Goal: Task Accomplishment & Management: Manage account settings

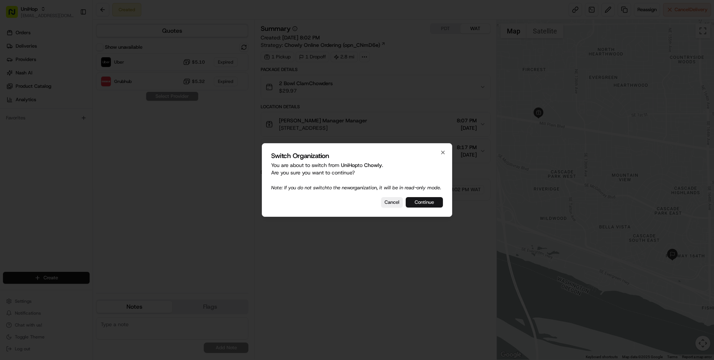
click at [421, 206] on button "Continue" at bounding box center [424, 202] width 37 height 10
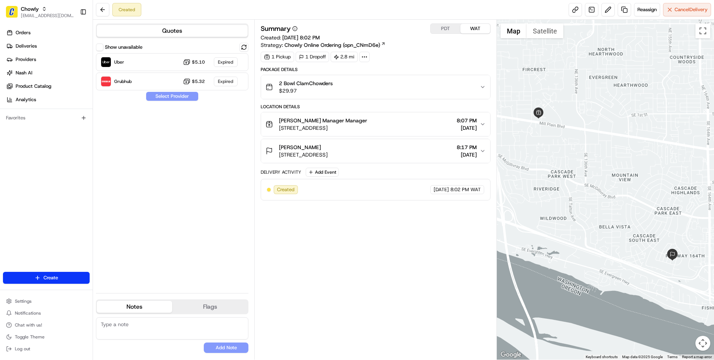
click at [391, 158] on button "Patti Irwin 3207 SE 156th Ave, Vancouver, WA 98683, USA 8:17 PM 08/22/2025" at bounding box center [375, 151] width 229 height 24
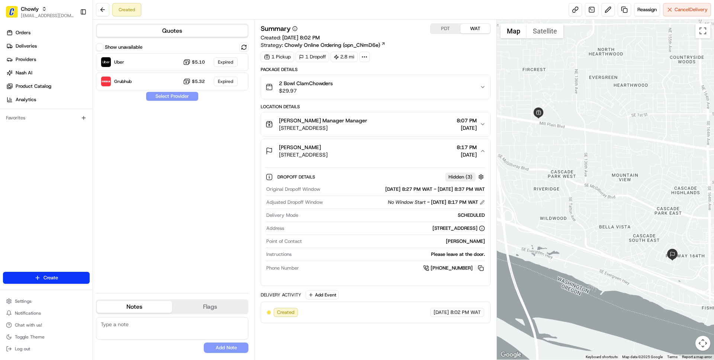
click at [468, 242] on div "[PERSON_NAME]" at bounding box center [395, 241] width 180 height 7
drag, startPoint x: 468, startPoint y: 242, endPoint x: 475, endPoint y: 242, distance: 7.1
click at [475, 242] on div "[PERSON_NAME]" at bounding box center [395, 241] width 180 height 7
copy div "[PERSON_NAME]"
click at [244, 46] on button at bounding box center [243, 47] width 9 height 9
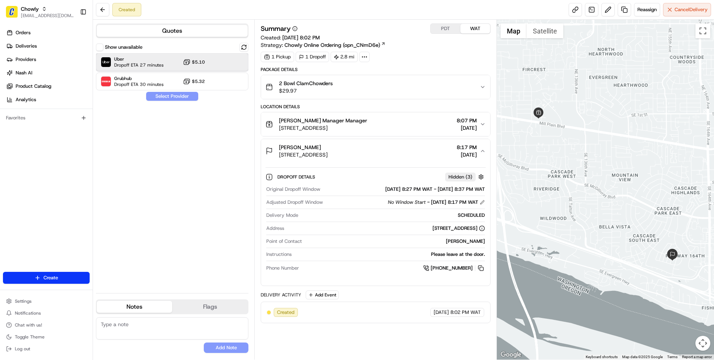
click at [167, 63] on div "Uber Dropoff ETA 27 minutes $5.10" at bounding box center [172, 62] width 152 height 18
click at [175, 98] on button "Assign Provider" at bounding box center [172, 96] width 53 height 9
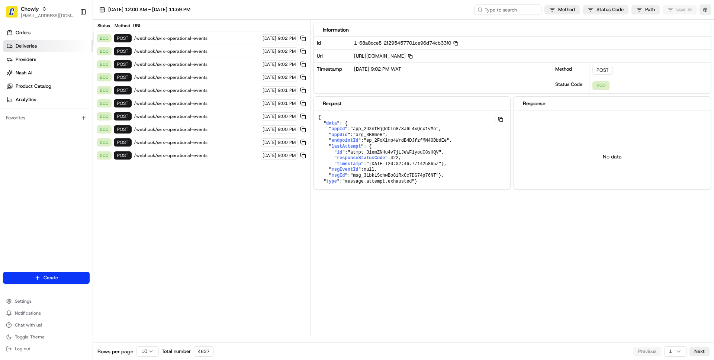
click at [35, 48] on span "Deliveries" at bounding box center [26, 46] width 21 height 7
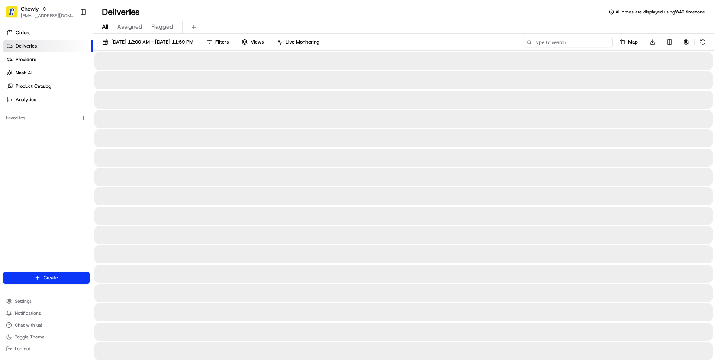
click at [562, 42] on input at bounding box center [567, 42] width 89 height 10
paste input "Patti Irwin"
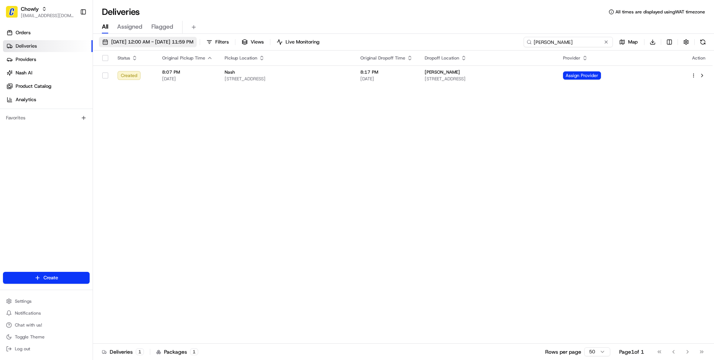
type input "Patti Irwin"
click at [189, 40] on span "08/22/2025 12:00 AM - 08/22/2025 11:59 PM" at bounding box center [152, 42] width 82 height 7
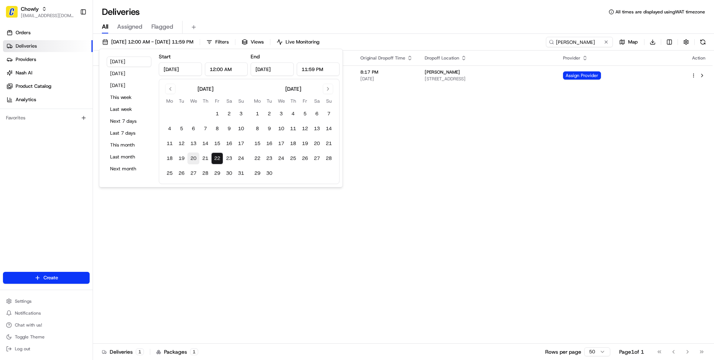
click at [196, 157] on button "20" at bounding box center [193, 158] width 12 height 12
type input "Aug 20, 2025"
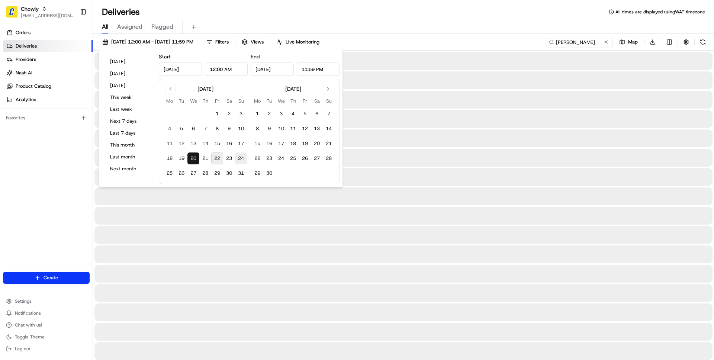
click at [245, 156] on button "24" at bounding box center [241, 158] width 12 height 12
type input "Aug 24, 2025"
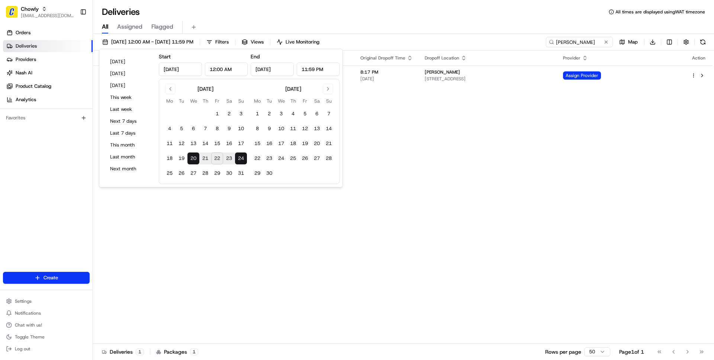
click at [303, 21] on div "All Assigned Flagged" at bounding box center [403, 27] width 621 height 13
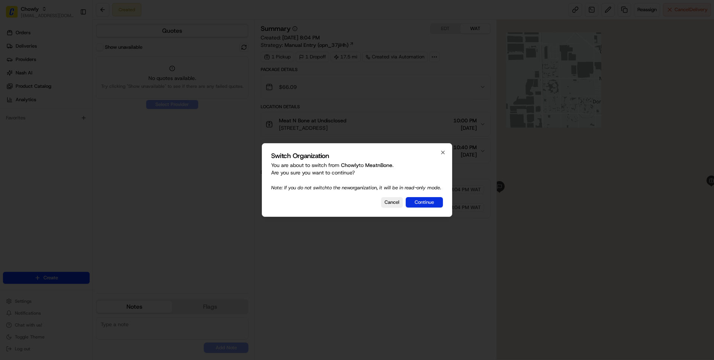
click at [421, 204] on button "Continue" at bounding box center [424, 202] width 37 height 10
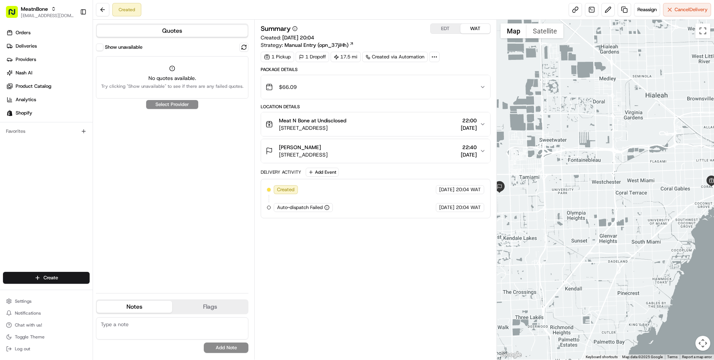
click at [101, 45] on button "Show unavailable" at bounding box center [99, 46] width 7 height 7
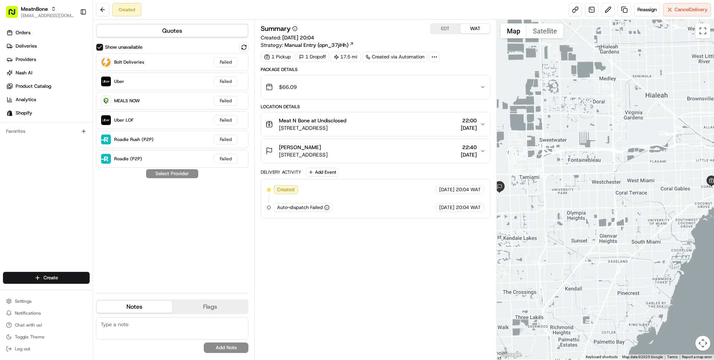
click at [293, 44] on span "Manual Entry (opn_37jiHh)" at bounding box center [316, 44] width 64 height 7
click at [593, 4] on link at bounding box center [591, 9] width 13 height 13
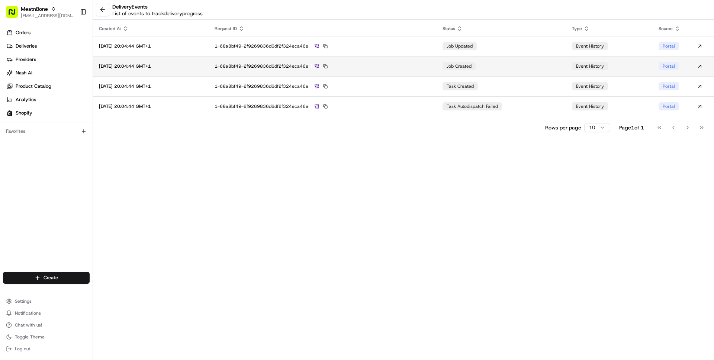
click at [414, 73] on td "1-68a8bf49-2f9269836d6df2f324eca46e" at bounding box center [323, 66] width 228 height 20
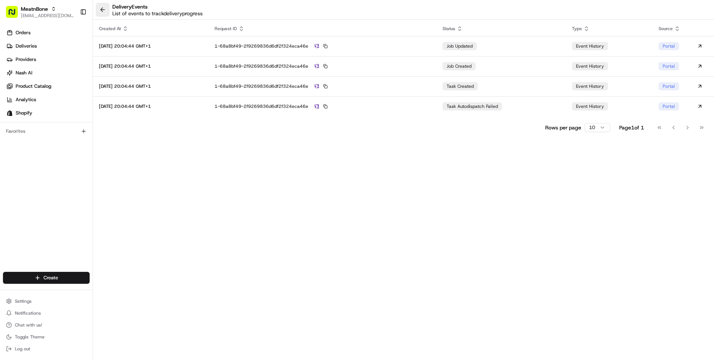
click at [102, 10] on button at bounding box center [102, 9] width 13 height 13
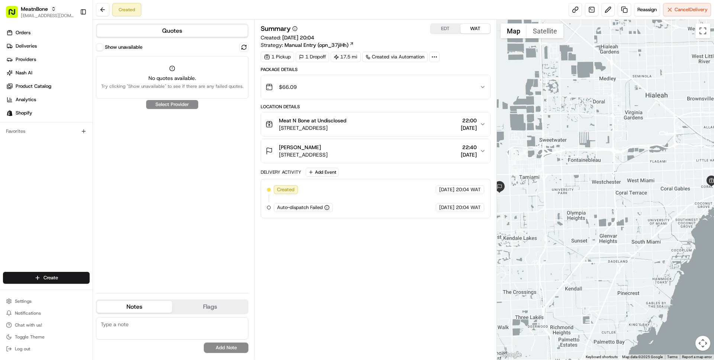
click at [97, 47] on button "Show unavailable" at bounding box center [99, 46] width 7 height 7
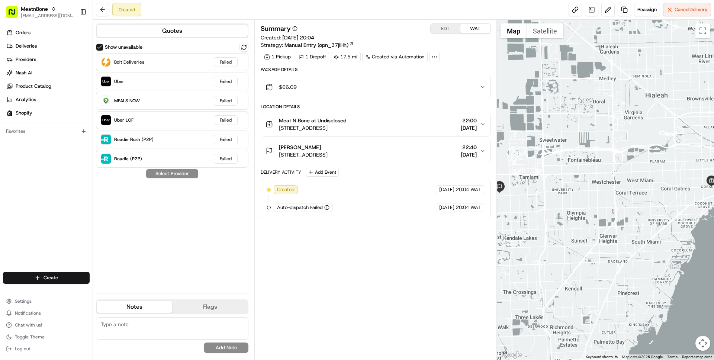
click at [317, 153] on span "[STREET_ADDRESS]" at bounding box center [303, 154] width 49 height 7
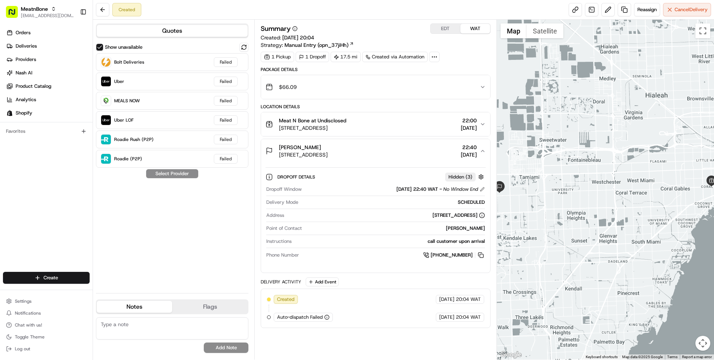
click at [456, 224] on div "Dropoff Window 22/08/2025 22:40 WAT - No Window End Delivery Mode SCHEDULED Add…" at bounding box center [375, 222] width 220 height 79
click at [455, 226] on div "Annabel Aguayo" at bounding box center [395, 228] width 180 height 7
drag, startPoint x: 455, startPoint y: 226, endPoint x: 480, endPoint y: 228, distance: 24.9
click at [480, 228] on div "Annabel Aguayo" at bounding box center [395, 228] width 180 height 7
copy div "Annabel Aguayo"
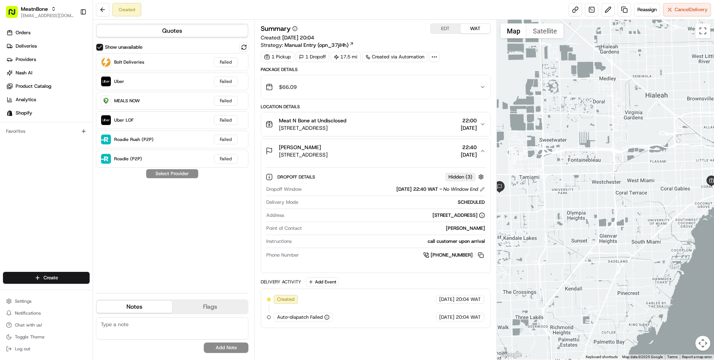
click at [199, 209] on div "Show unavailable Bolt Deliveries Failed Uber Failed MEALS NOW Failed Uber LOF F…" at bounding box center [172, 165] width 152 height 244
click at [407, 126] on div "Meat N Bone at Undisclosed 2207 Coral Wy, Coral Gables, FL 33145, US 22:00 22/0…" at bounding box center [372, 124] width 214 height 15
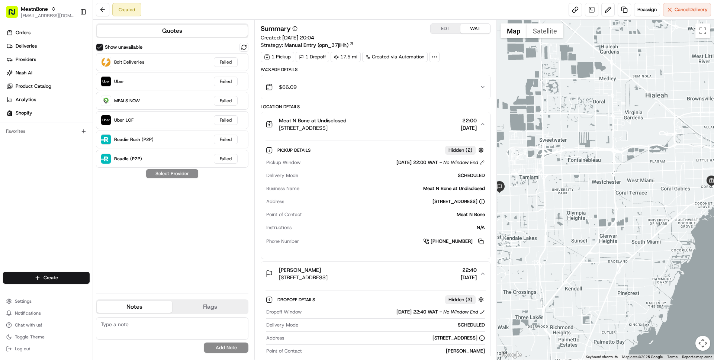
click at [407, 126] on div "Meat N Bone at Undisclosed 2207 Coral Wy, Coral Gables, FL 33145, US 22:00 22/0…" at bounding box center [372, 124] width 214 height 15
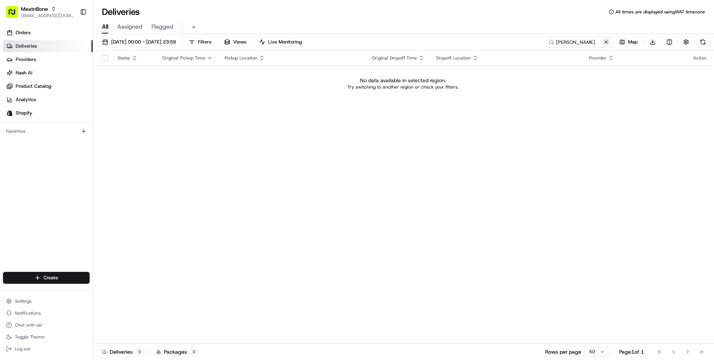
click at [607, 40] on button at bounding box center [605, 41] width 7 height 7
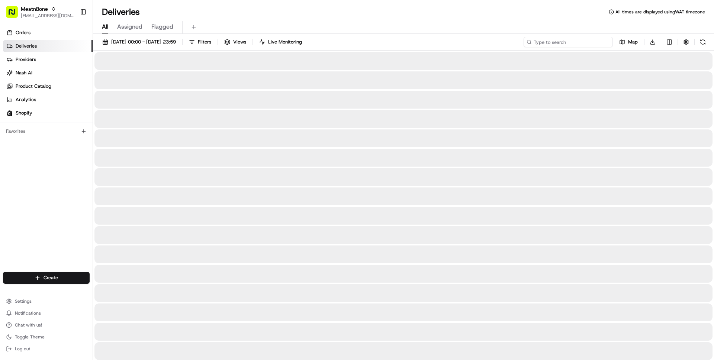
click at [581, 41] on input at bounding box center [567, 42] width 89 height 10
paste input "[PERSON_NAME]"
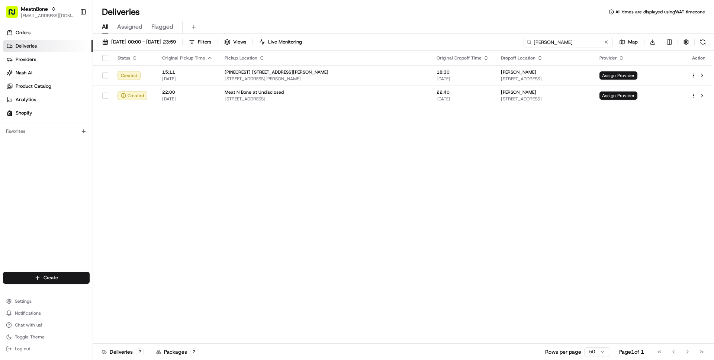
type input "[PERSON_NAME]"
click at [606, 42] on button at bounding box center [605, 41] width 7 height 7
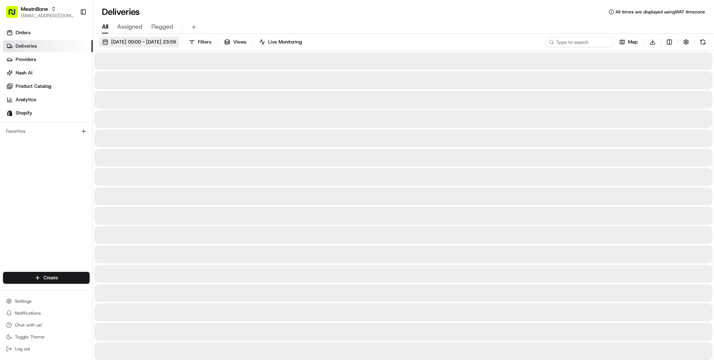
click at [159, 42] on span "[DATE] 00:00 - [DATE] 23:59" at bounding box center [143, 42] width 65 height 7
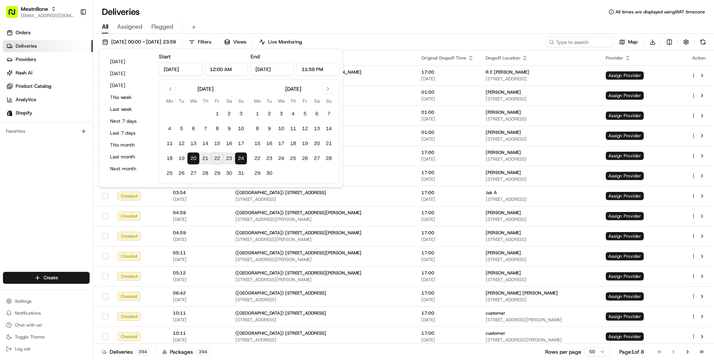
click at [219, 159] on button "22" at bounding box center [217, 158] width 12 height 12
type input "Aug 22, 2025"
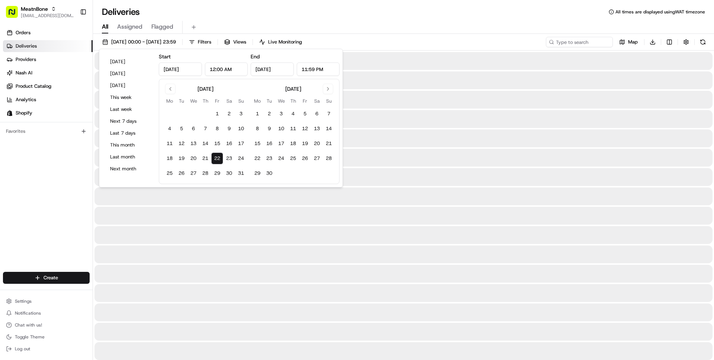
click at [415, 17] on div "Deliveries All times are displayed using WAT timezone" at bounding box center [403, 12] width 621 height 12
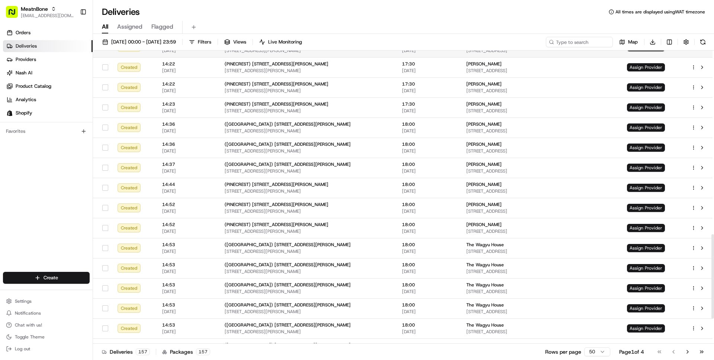
scroll to position [726, 0]
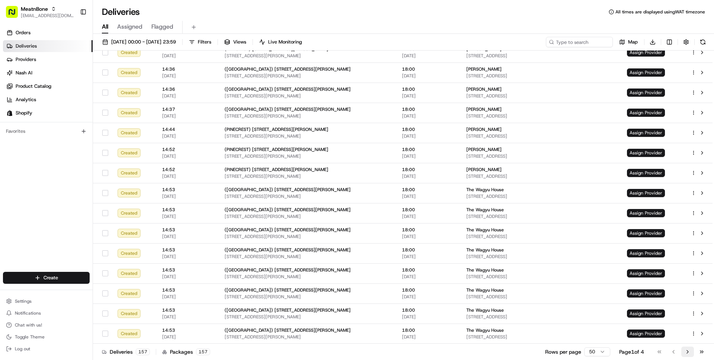
click at [689, 355] on button "Go to next page" at bounding box center [687, 351] width 13 height 10
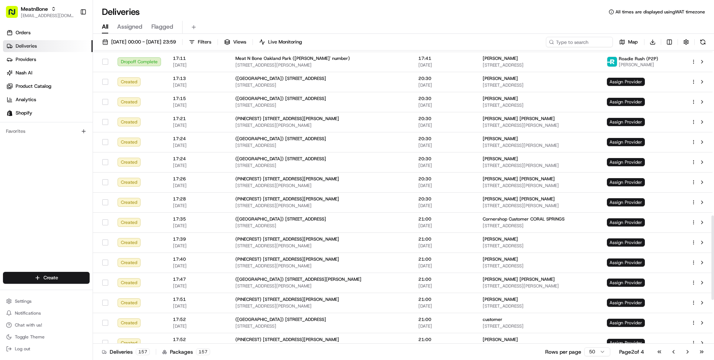
scroll to position [726, 0]
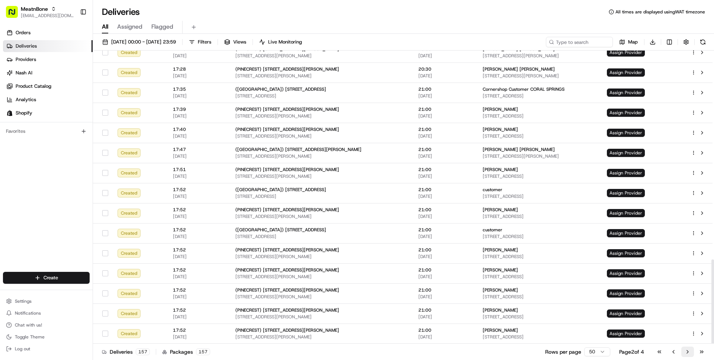
click at [685, 350] on button "Go to next page" at bounding box center [687, 351] width 13 height 10
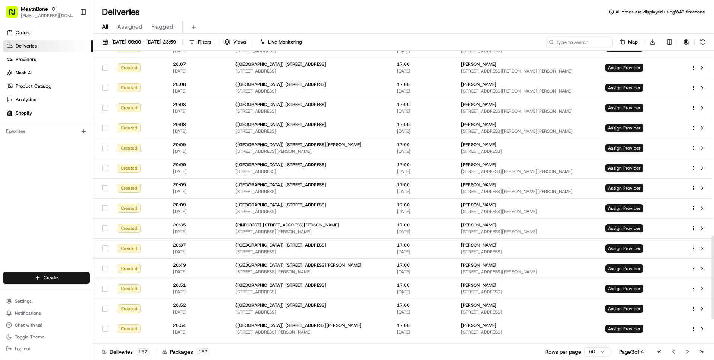
scroll to position [727, 0]
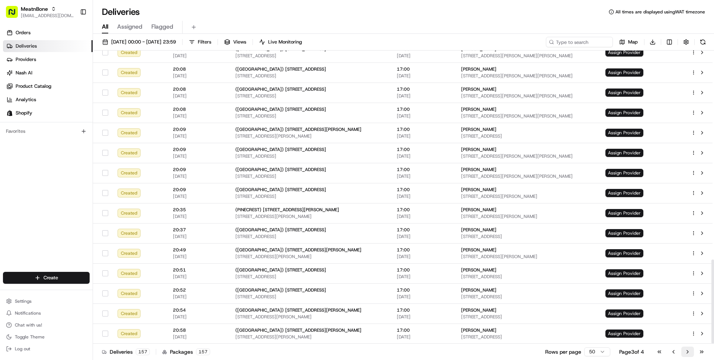
click at [686, 351] on button "Go to next page" at bounding box center [687, 351] width 13 height 10
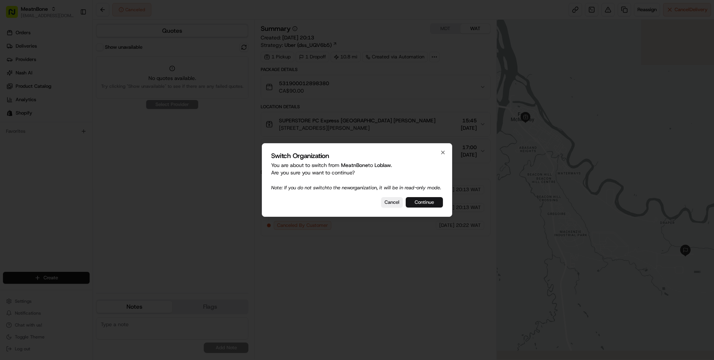
click at [419, 204] on button "Continue" at bounding box center [424, 202] width 37 height 10
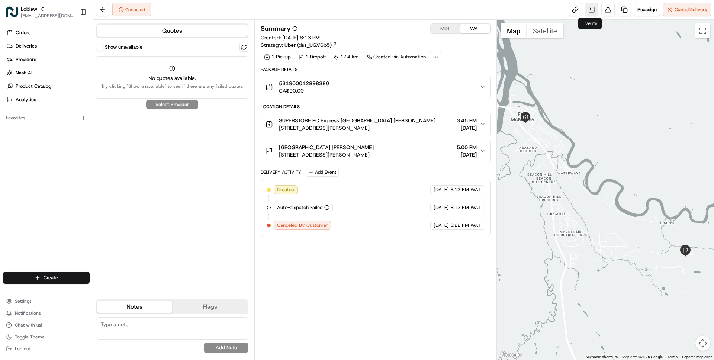
click at [585, 10] on link at bounding box center [591, 9] width 13 height 13
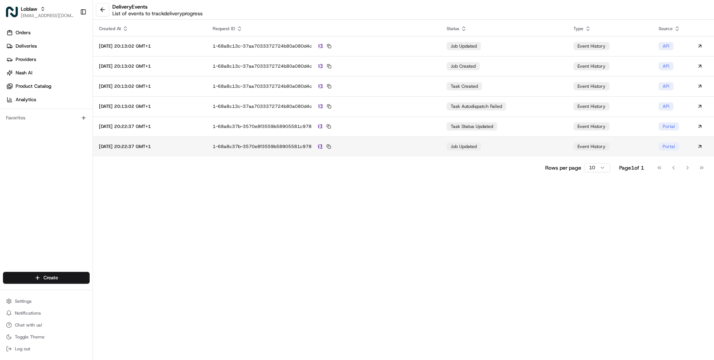
click at [434, 138] on td "1-68a8c37b-3570e8f3559b58905581c978" at bounding box center [324, 146] width 234 height 20
click at [109, 13] on button at bounding box center [102, 9] width 13 height 13
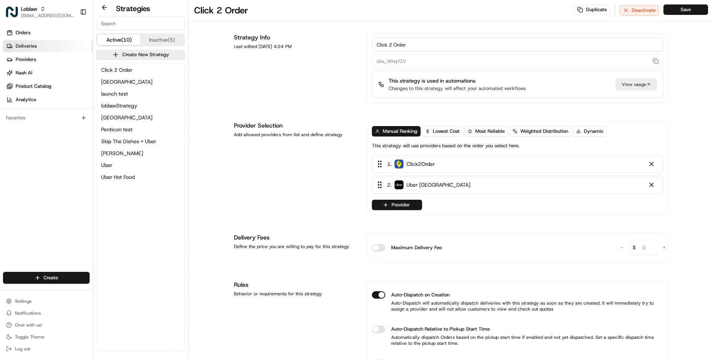
click at [30, 42] on link "Deliveries" at bounding box center [48, 46] width 90 height 12
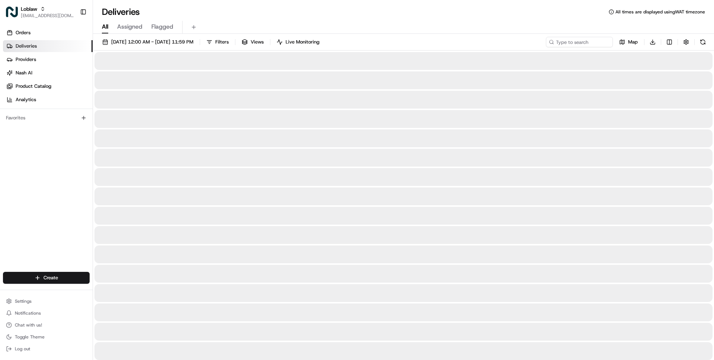
click at [33, 22] on div "Loblaw wisdom@usenash.com Toggle Sidebar" at bounding box center [46, 12] width 93 height 24
click at [33, 14] on span "[EMAIL_ADDRESS][DOMAIN_NAME]" at bounding box center [47, 16] width 53 height 6
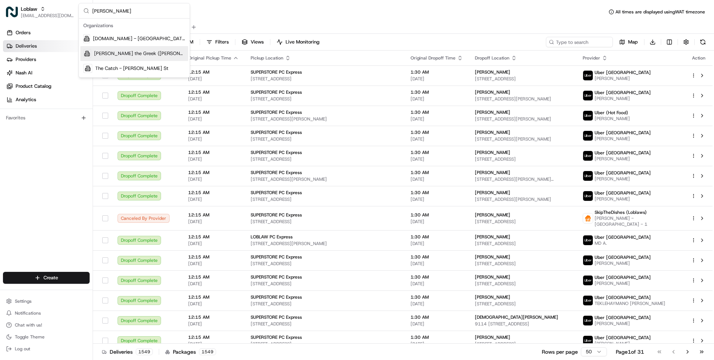
type input "davis"
click at [130, 52] on span "[PERSON_NAME] the Greek ([PERSON_NAME])" at bounding box center [139, 53] width 91 height 7
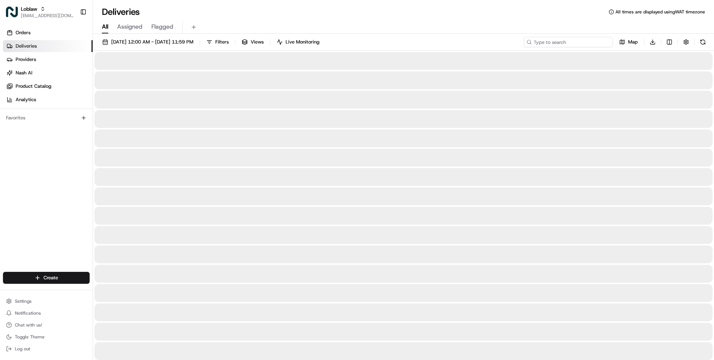
click at [559, 42] on input at bounding box center [567, 42] width 89 height 10
paste input "8597181"
type input "8597181"
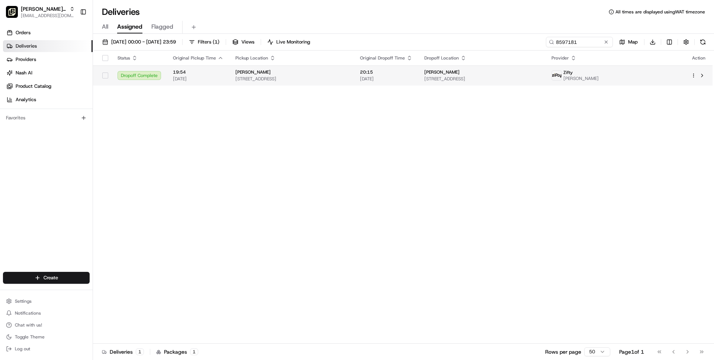
click at [314, 84] on td "Davis 206 E St, Davis, CA 95616, USA" at bounding box center [291, 75] width 125 height 20
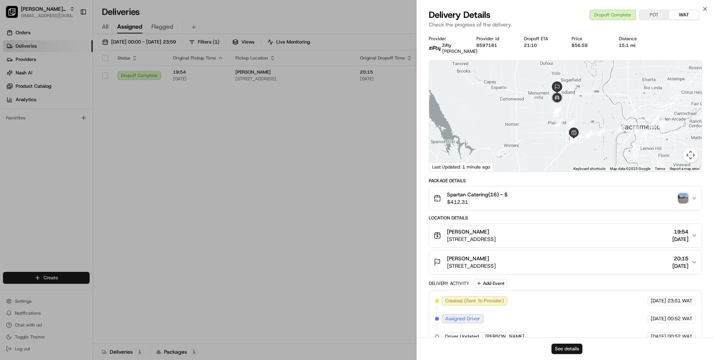
click at [567, 349] on button "See details" at bounding box center [566, 348] width 31 height 10
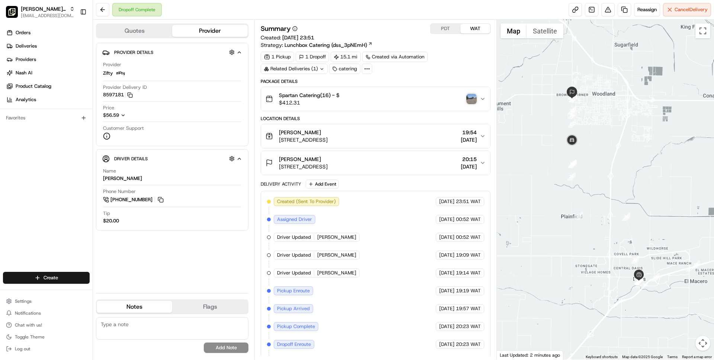
click at [319, 163] on span "[STREET_ADDRESS]" at bounding box center [303, 166] width 49 height 7
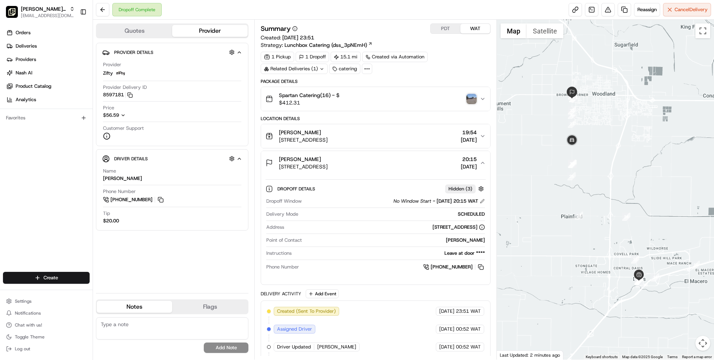
click at [473, 101] on img "button" at bounding box center [471, 99] width 10 height 10
click at [590, 10] on link at bounding box center [591, 9] width 13 height 13
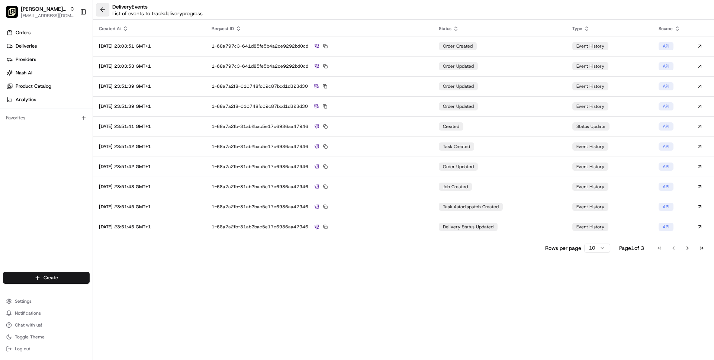
click at [102, 8] on button at bounding box center [102, 9] width 13 height 13
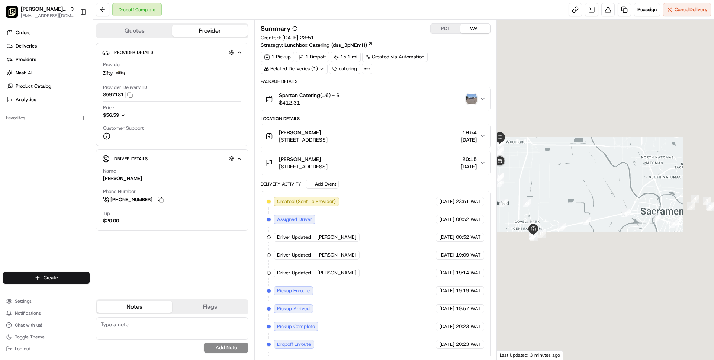
click at [305, 162] on span "Carrie Taylor" at bounding box center [300, 158] width 42 height 7
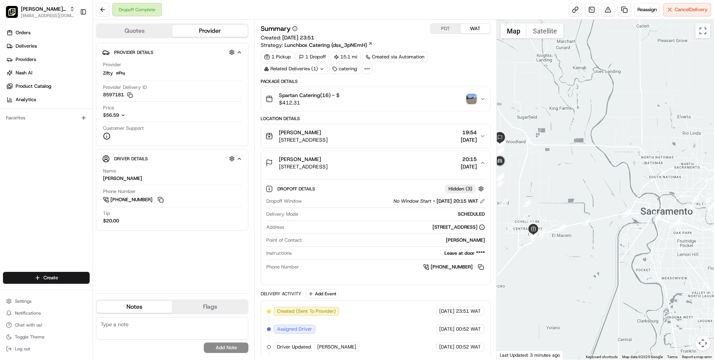
click at [114, 114] on span "$56.59" at bounding box center [111, 115] width 16 height 6
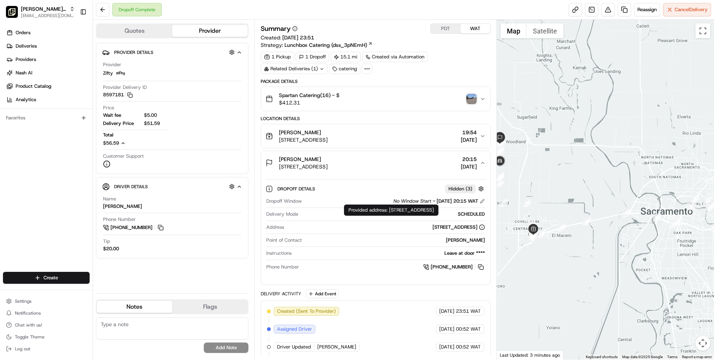
click at [392, 209] on div "Provided address: 21435 County Road 98, Woodland, CA, 95695 Provided address: 2…" at bounding box center [391, 209] width 94 height 11
drag, startPoint x: 392, startPoint y: 209, endPoint x: 394, endPoint y: 216, distance: 7.1
click at [394, 216] on div "Provided address: 21435 County Road 98, Woodland, CA, 95695 Provided address: 2…" at bounding box center [391, 209] width 94 height 11
copy div "21435 County Road 98, Woodland, CA, 95695"
click at [432, 228] on div "21435 County Road 98, Woodland, CA 95695-9399, USA" at bounding box center [458, 227] width 52 height 7
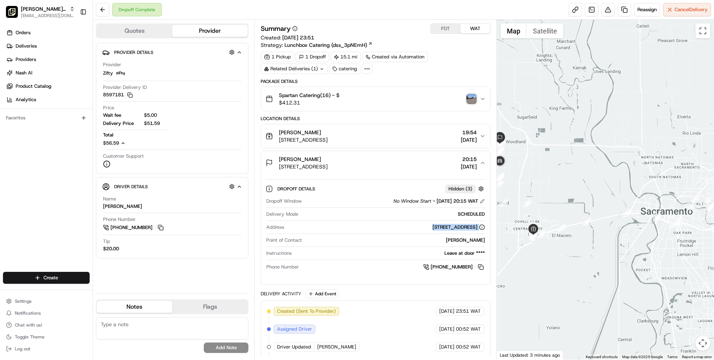
drag, startPoint x: 351, startPoint y: 228, endPoint x: 474, endPoint y: 232, distance: 123.9
click at [474, 232] on div "Address 21435 County Road 98, Woodland, CA 95695-9399, USA" at bounding box center [375, 229] width 218 height 10
copy div "21435 County Road 98, Woodland, CA 95695-9399, USA"
click at [394, 210] on div "Provided address: 21435 County Road 98, Woodland, CA, 95695 Provided address: 2…" at bounding box center [391, 209] width 94 height 11
drag, startPoint x: 394, startPoint y: 210, endPoint x: 393, endPoint y: 215, distance: 5.0
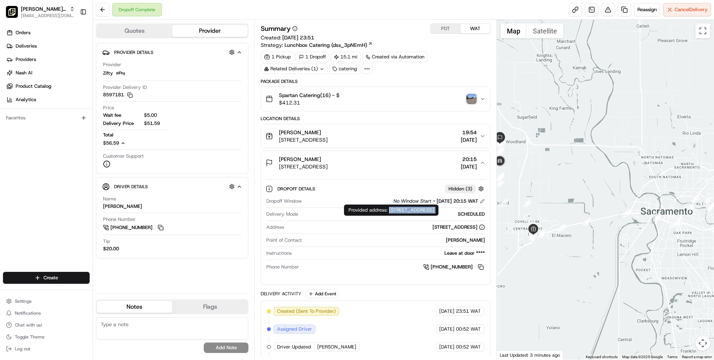
click at [393, 215] on div "Provided address: 21435 County Road 98, Woodland, CA, 95695 Provided address: 2…" at bounding box center [391, 209] width 94 height 11
copy div "21435 County Road 98, Woodland, CA, 95695"
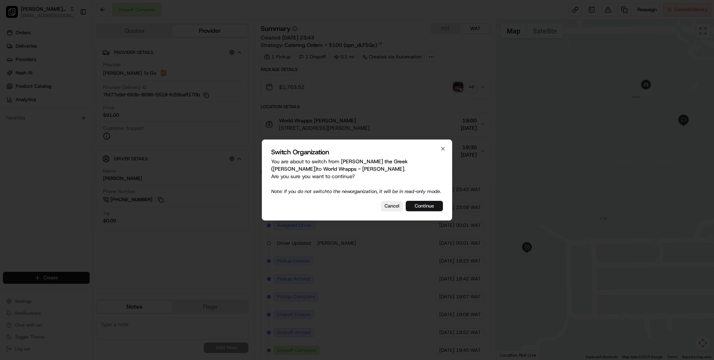
click at [419, 211] on button "Continue" at bounding box center [424, 206] width 37 height 10
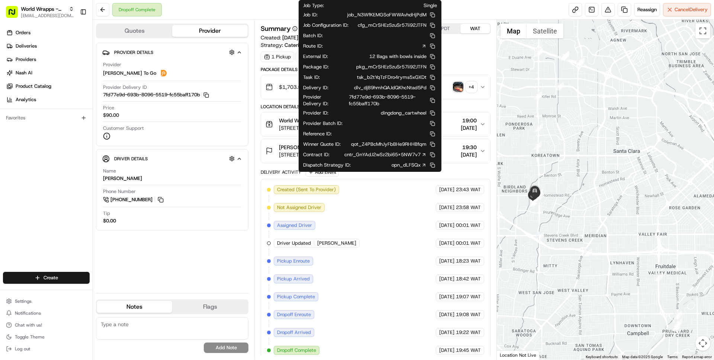
click at [423, 157] on icon at bounding box center [423, 154] width 5 height 5
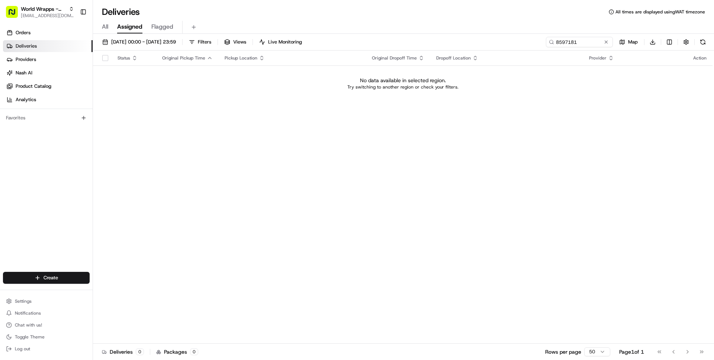
click at [168, 138] on div "Status Original Pickup Time Pickup Location Original Dropoff Time Dropoff Locat…" at bounding box center [402, 197] width 619 height 293
click at [37, 13] on span "[EMAIL_ADDRESS][DOMAIN_NAME]" at bounding box center [47, 16] width 53 height 6
type input "regency"
click at [114, 38] on span "The Regency Club" at bounding box center [115, 38] width 40 height 7
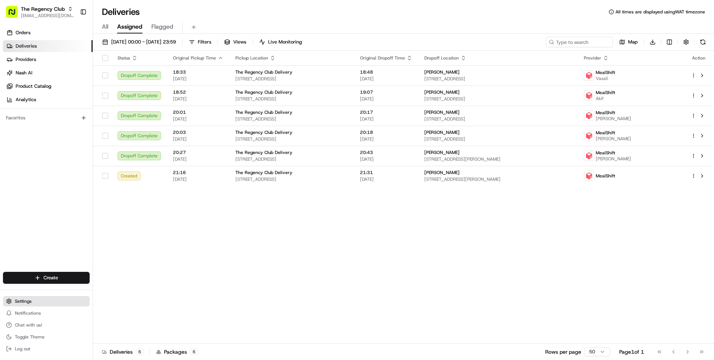
click at [28, 300] on span "Settings" at bounding box center [23, 301] width 17 height 6
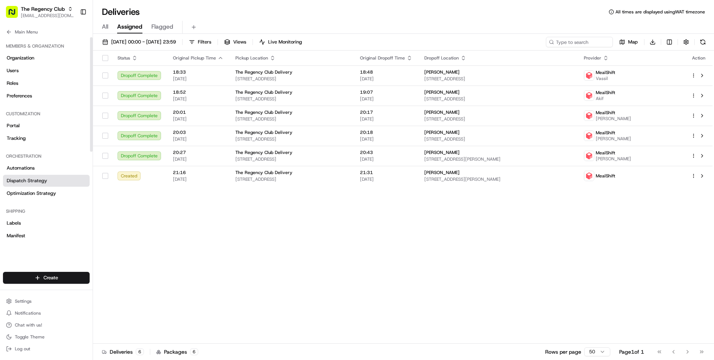
click at [39, 183] on span "Dispatch Strategy" at bounding box center [27, 180] width 41 height 7
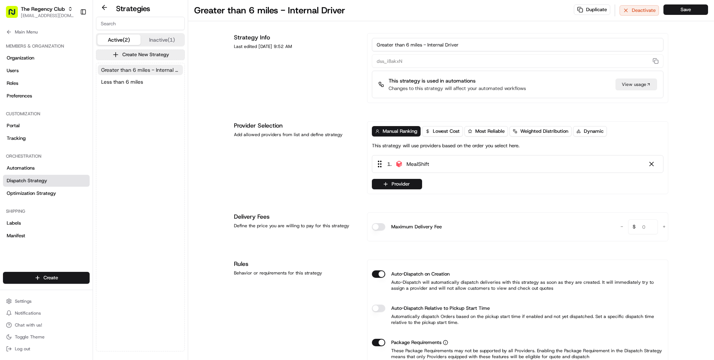
click at [140, 68] on span "Greater than 6 miles - Internal Driver" at bounding box center [140, 69] width 78 height 7
click at [130, 83] on span "Less than 6 miles" at bounding box center [122, 81] width 42 height 7
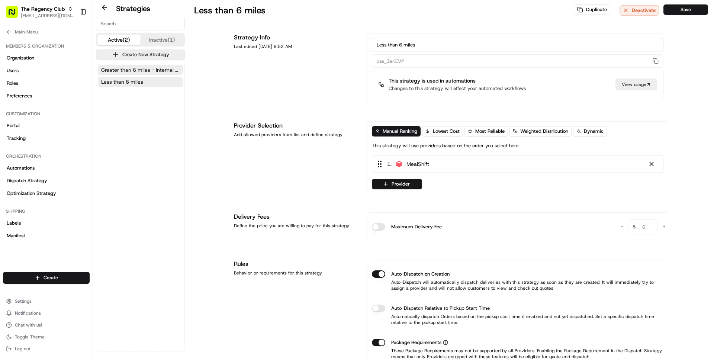
click at [136, 70] on span "Greater than 6 miles - Internal Driver" at bounding box center [140, 69] width 78 height 7
click at [135, 81] on span "Less than 6 miles" at bounding box center [122, 81] width 42 height 7
click at [35, 27] on button "Main Menu" at bounding box center [46, 32] width 87 height 10
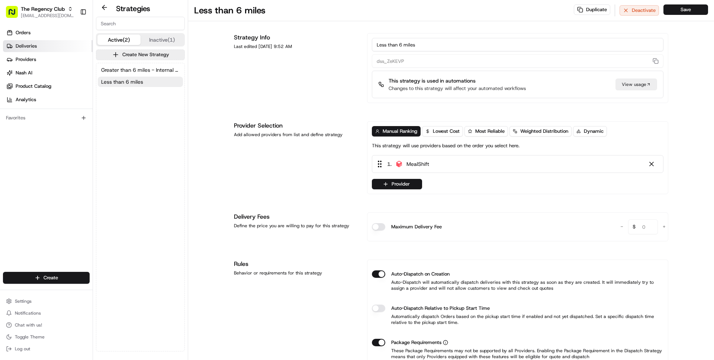
click at [26, 48] on span "Deliveries" at bounding box center [26, 46] width 21 height 7
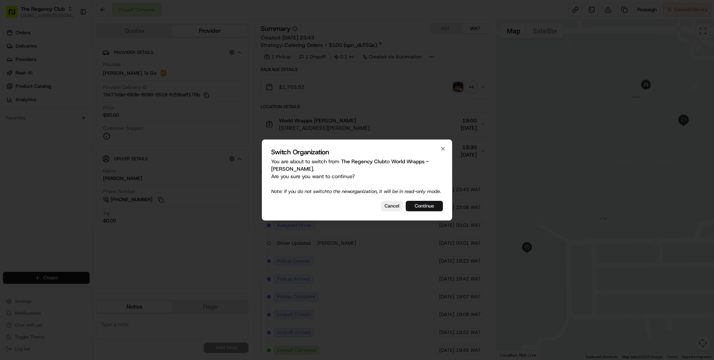
click at [428, 210] on button "Continue" at bounding box center [424, 206] width 37 height 10
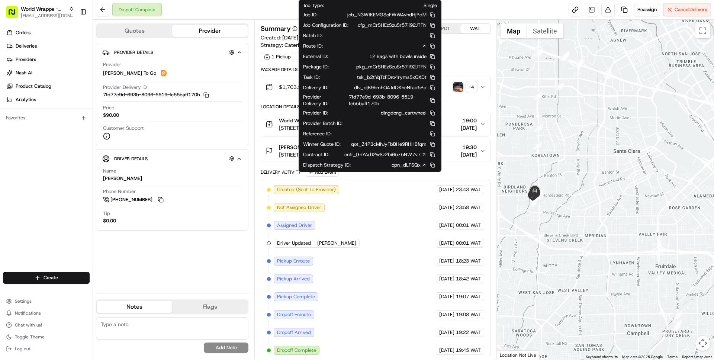
click at [422, 157] on icon at bounding box center [423, 154] width 5 height 5
click at [201, 245] on div "Provider Details Hidden ( 4 ) Provider [PERSON_NAME] To Go Provider Delivery ID…" at bounding box center [172, 165] width 152 height 244
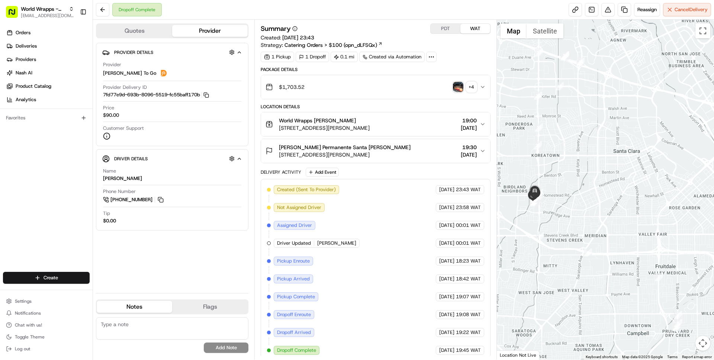
click at [349, 121] on div "World Wrapps [PERSON_NAME]" at bounding box center [324, 120] width 91 height 7
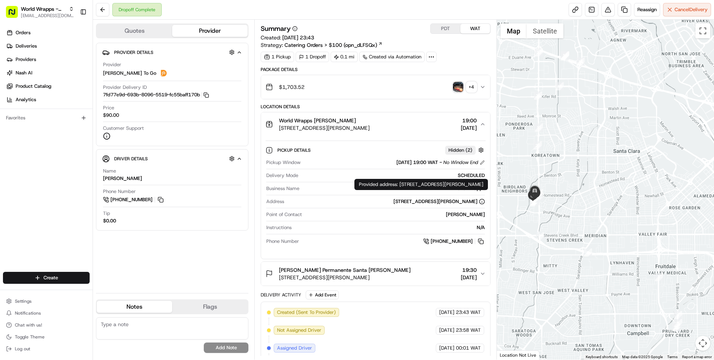
click at [403, 185] on div "Provided address: 700 Lawrence Expressway, Santa Clara, CA 95051, United States…" at bounding box center [420, 184] width 133 height 11
drag, startPoint x: 403, startPoint y: 185, endPoint x: 416, endPoint y: 193, distance: 14.3
click at [416, 190] on div "Provided address: 700 Lawrence Expressway, Santa Clara, CA 95051, United States…" at bounding box center [420, 184] width 133 height 11
copy div "700 Lawrence Expressway, Santa Clara, CA 95051, United States"
click at [403, 184] on div "Provided address: 700 Lawrence Expressway, Santa Clara, CA 95051, United States…" at bounding box center [420, 184] width 133 height 11
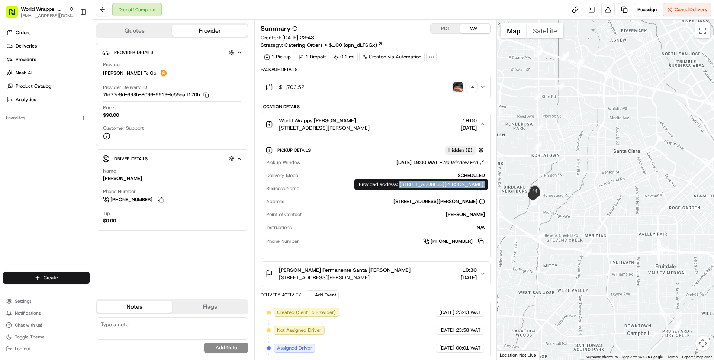
drag, startPoint x: 403, startPoint y: 184, endPoint x: 403, endPoint y: 188, distance: 4.1
click at [403, 188] on div "Provided address: 700 Lawrence Expressway, Santa Clara, CA 95051, United States…" at bounding box center [420, 184] width 133 height 11
click at [403, 185] on div "Provided address: 700 Lawrence Expressway, Santa Clara, CA 95051, United States…" at bounding box center [420, 184] width 133 height 11
drag, startPoint x: 403, startPoint y: 185, endPoint x: 427, endPoint y: 189, distance: 24.1
click at [427, 189] on div "Provided address: 700 Lawrence Expressway, Santa Clara, CA 95051, United States…" at bounding box center [420, 184] width 133 height 11
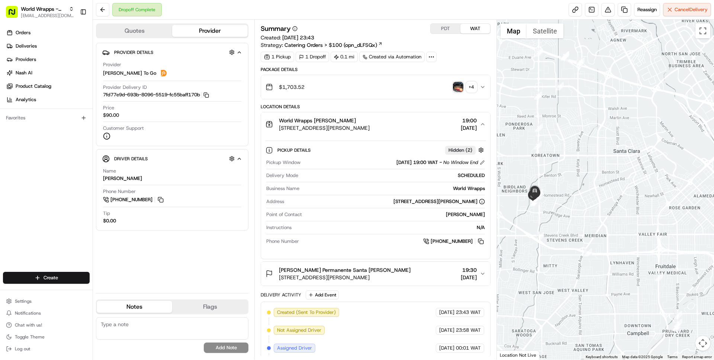
click at [370, 127] on span "[STREET_ADDRESS][PERSON_NAME]" at bounding box center [324, 127] width 91 height 7
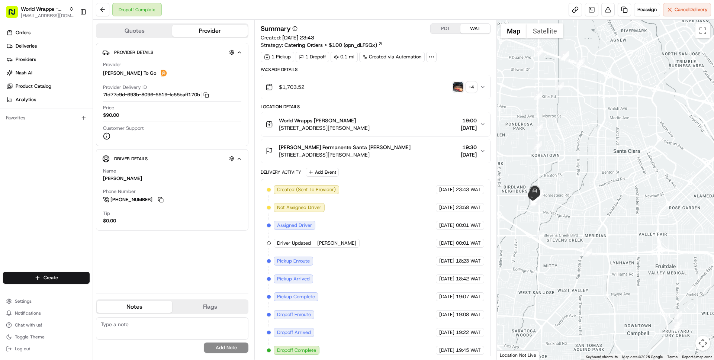
click at [394, 156] on span "710 Lawrence Expy 2nd floor, Santa Clara, CA 95051, USA" at bounding box center [345, 154] width 132 height 7
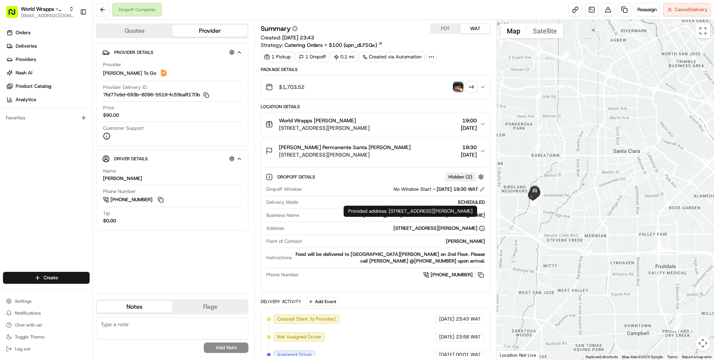
click at [390, 211] on div "Provided address: 710 Lawrence Expressway, 2nd Floor Administration , Santa Cla…" at bounding box center [409, 211] width 133 height 11
drag, startPoint x: 390, startPoint y: 211, endPoint x: 466, endPoint y: 219, distance: 76.3
click at [466, 217] on div "Provided address: 710 Lawrence Expressway, 2nd Floor Administration , Santa Cla…" at bounding box center [409, 211] width 133 height 11
click at [394, 132] on button "World Wrapps Jose Caldera 700 Lawrence Expy, Santa Clara, CA 95051, USA 19:00 2…" at bounding box center [375, 124] width 229 height 24
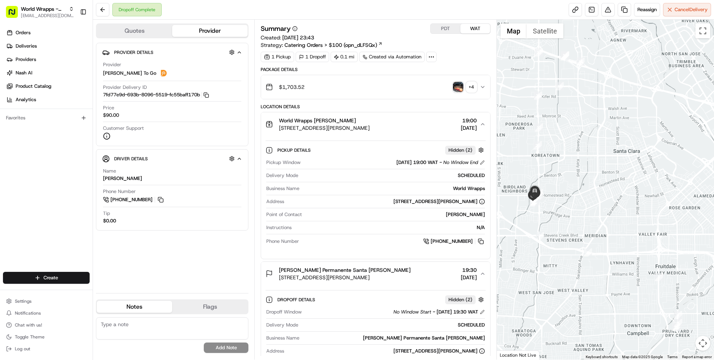
click at [393, 201] on div "700 Lawrence Expy, Santa Clara, CA 95051, USA" at bounding box center [438, 201] width 91 height 7
click at [394, 200] on div "700 Lawrence Expy, Santa Clara, CA 95051, USA" at bounding box center [438, 201] width 91 height 7
click at [405, 184] on div "Provided address: 700 Lawrence Expressway, Santa Clara, CA 95051, United States…" at bounding box center [420, 184] width 133 height 11
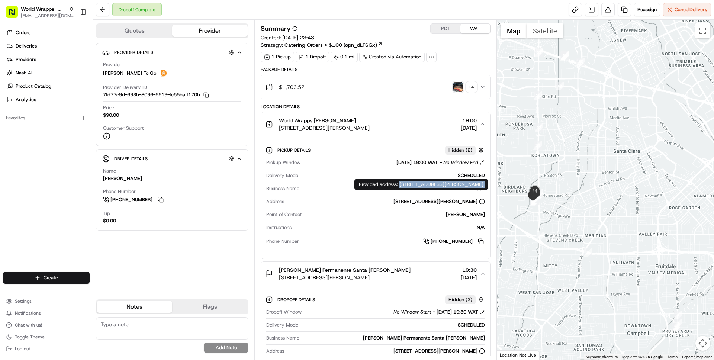
drag, startPoint x: 405, startPoint y: 184, endPoint x: 419, endPoint y: 190, distance: 15.1
click at [419, 190] on div "Provided address: 700 Lawrence Expressway, Santa Clara, CA 95051, United States…" at bounding box center [420, 184] width 133 height 11
copy div "700 Lawrence Expressway, Santa Clara, CA 95051, United States"
click at [320, 128] on span "700 Lawrence Expy, Santa Clara, CA 95051, USA" at bounding box center [324, 127] width 91 height 7
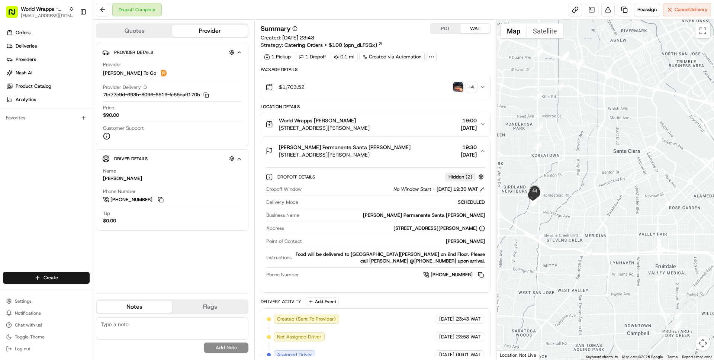
click at [330, 156] on span "710 Lawrence Expy 2nd floor, Santa Clara, CA 95051, USA" at bounding box center [345, 154] width 132 height 7
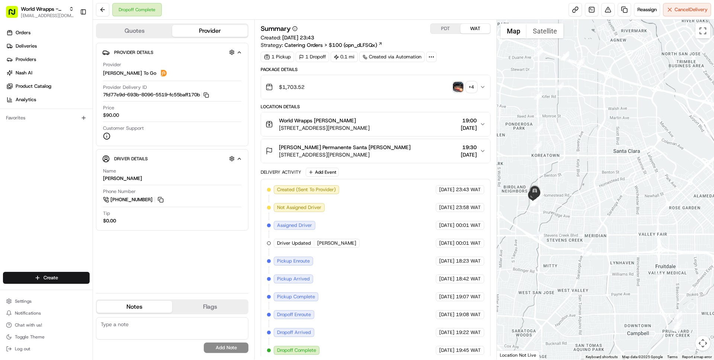
click at [330, 156] on span "710 Lawrence Expy 2nd floor, Santa Clara, CA 95051, USA" at bounding box center [345, 154] width 132 height 7
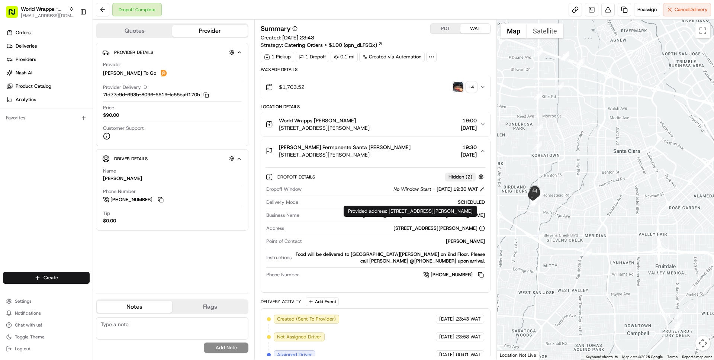
click at [389, 212] on div "Provided address: 710 Lawrence Expressway, 2nd Floor Administration , Santa Cla…" at bounding box center [409, 211] width 133 height 11
drag, startPoint x: 389, startPoint y: 212, endPoint x: 472, endPoint y: 220, distance: 83.7
click at [472, 217] on div "Provided address: 710 Lawrence Expressway, 2nd Floor Administration , Santa Cla…" at bounding box center [409, 211] width 133 height 11
copy div "710 Lawrence Expressway, 2nd Floor Administration , Santa Clara, CA 95051, Unit…"
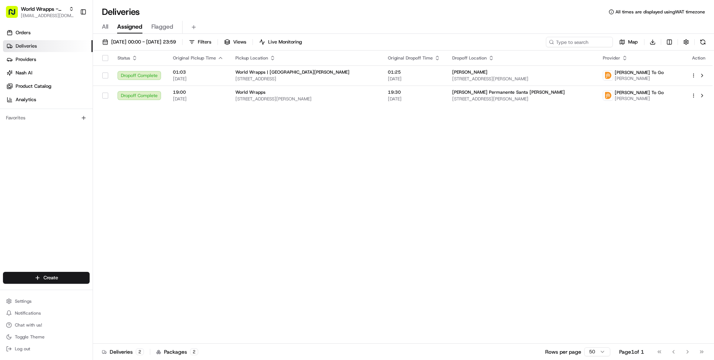
click at [307, 210] on div "Status Original Pickup Time Pickup Location Original Dropoff Time Dropoff Locat…" at bounding box center [402, 197] width 619 height 293
click at [228, 169] on div "Status Original Pickup Time Pickup Location Original Dropoff Time Dropoff Locat…" at bounding box center [402, 197] width 619 height 293
click at [42, 16] on span "[EMAIL_ADDRESS][DOMAIN_NAME]" at bounding box center [47, 16] width 53 height 6
type input "skipcart"
click at [116, 38] on div "Skipcart" at bounding box center [134, 38] width 108 height 15
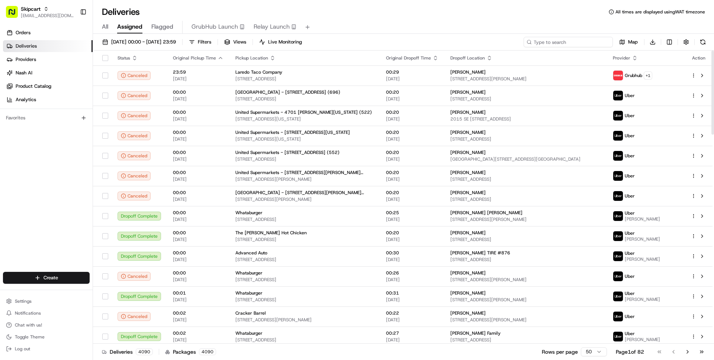
click at [567, 41] on input at bounding box center [567, 42] width 89 height 10
paste input "5052326_1755887393329753"
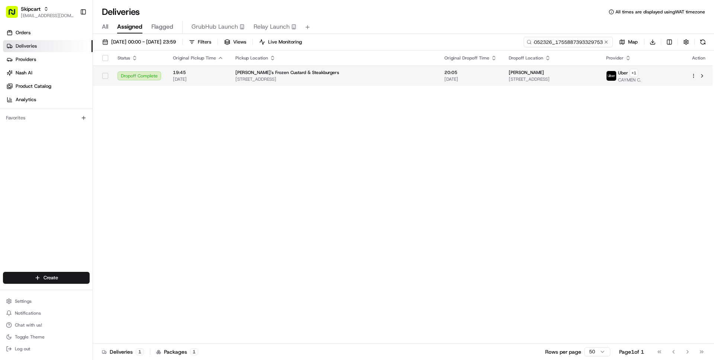
type input "5052326_1755887393329753"
click at [265, 77] on span "17303 West Interstate 10, San Antonio, TX 78257, USA" at bounding box center [333, 79] width 197 height 6
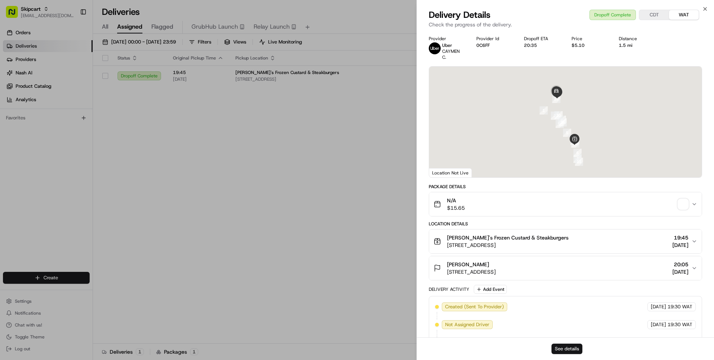
click at [565, 347] on button "See details" at bounding box center [566, 348] width 31 height 10
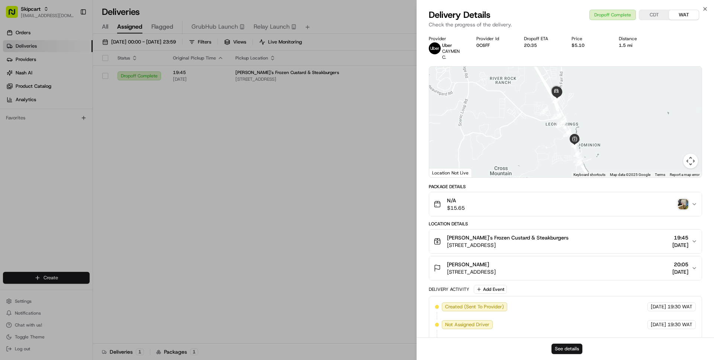
click at [568, 349] on button "See details" at bounding box center [566, 348] width 31 height 10
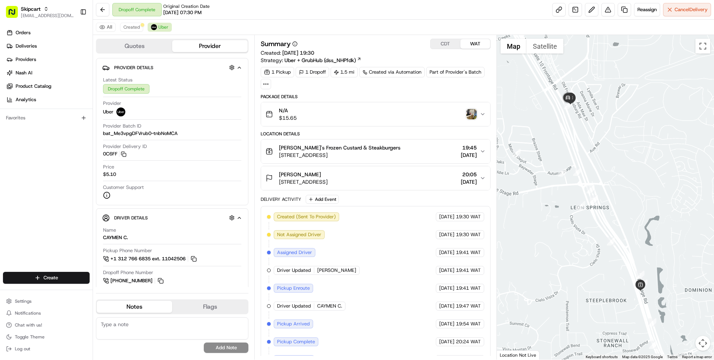
click at [310, 146] on span "[PERSON_NAME]'s Frozen Custard & Steakburgers" at bounding box center [340, 147] width 122 height 7
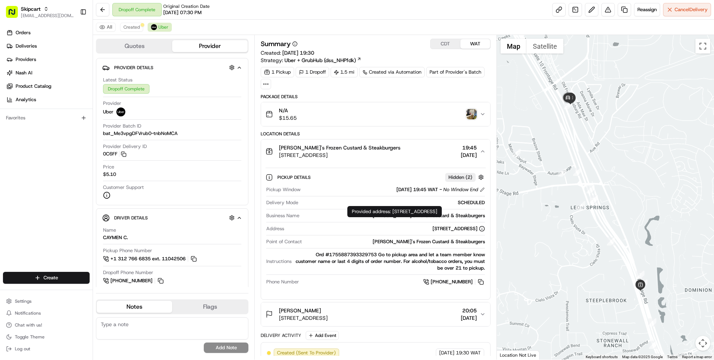
click at [398, 212] on div "Provided address: [STREET_ADDRESS] Provided address: [STREET_ADDRESS]" at bounding box center [394, 211] width 94 height 11
drag, startPoint x: 398, startPoint y: 212, endPoint x: 394, endPoint y: 219, distance: 8.7
click at [394, 217] on div "Provided address: [STREET_ADDRESS] Provided address: [STREET_ADDRESS]" at bounding box center [394, 211] width 94 height 11
copy div "[STREET_ADDRESS]"
click at [363, 150] on span "Freddy's Frozen Custard & Steakburgers" at bounding box center [340, 147] width 122 height 7
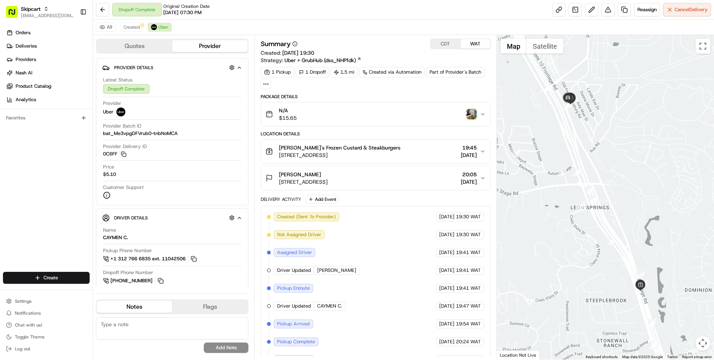
click at [363, 150] on span "Freddy's Frozen Custard & Steakburgers" at bounding box center [340, 147] width 122 height 7
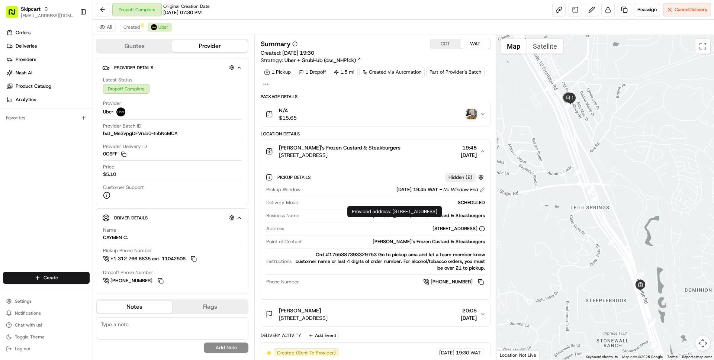
click at [396, 213] on div "Provided address: 17303 W IH10, San Antonio, TX, 78257, US Provided address: 17…" at bounding box center [394, 211] width 94 height 11
drag, startPoint x: 396, startPoint y: 213, endPoint x: 392, endPoint y: 217, distance: 5.0
click at [392, 217] on div "Provided address: 17303 W IH10, San Antonio, TX, 78257, US Provided address: 17…" at bounding box center [394, 211] width 94 height 11
copy div "17303 W IH10, San Antonio, TX, 78257, US"
click at [572, 9] on link at bounding box center [574, 9] width 13 height 13
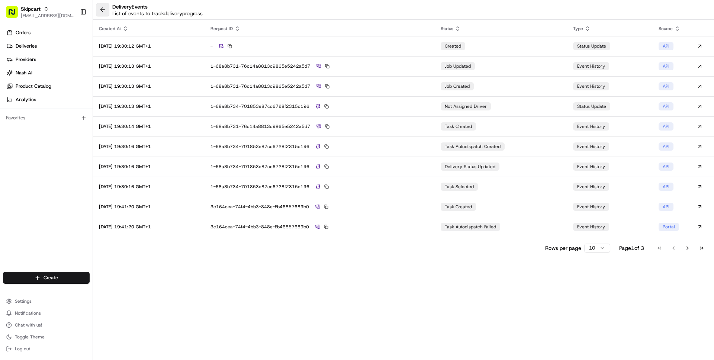
click at [104, 8] on button at bounding box center [102, 9] width 13 height 13
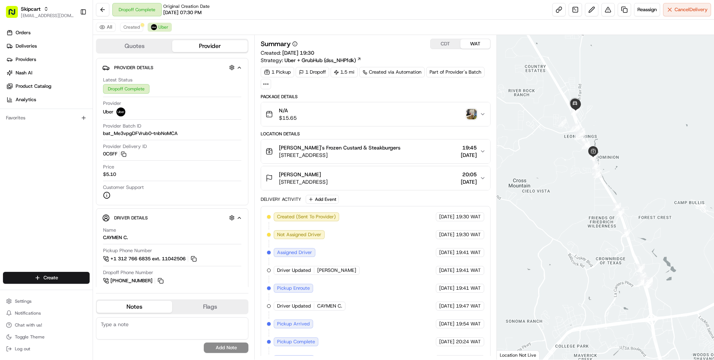
click at [353, 154] on span "17303 West Interstate 10, San Antonio, TX 78257, USA" at bounding box center [340, 154] width 122 height 7
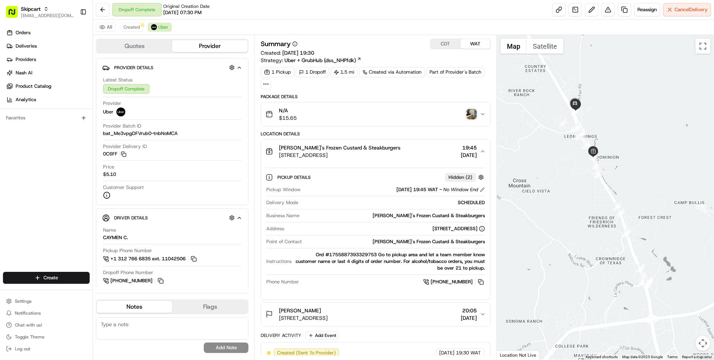
click at [403, 217] on div "Freddy's Frozen Custard & Steakburgers" at bounding box center [393, 215] width 182 height 7
drag, startPoint x: 403, startPoint y: 217, endPoint x: 462, endPoint y: 218, distance: 59.1
click at [462, 218] on div "Freddy's Frozen Custard & Steakburgers" at bounding box center [393, 215] width 182 height 7
copy div "Freddy's Frozen Custard & Steakburgers"
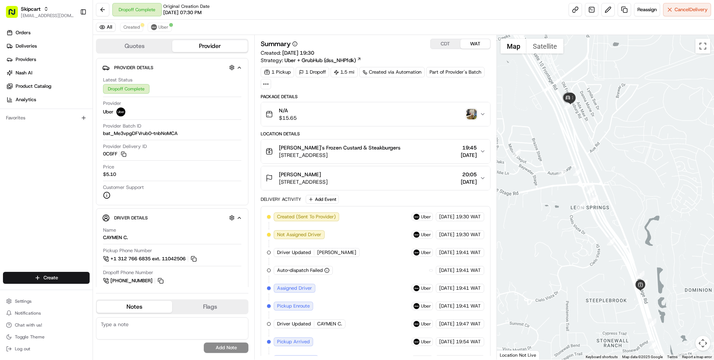
click at [400, 156] on span "[STREET_ADDRESS]" at bounding box center [340, 154] width 122 height 7
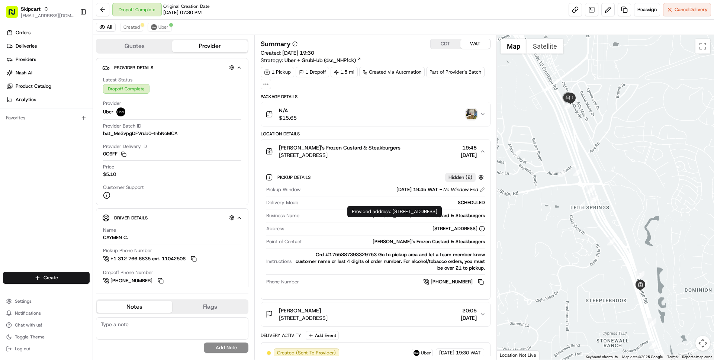
click at [398, 212] on div "Provided address: [STREET_ADDRESS] Provided address: [STREET_ADDRESS]" at bounding box center [394, 211] width 94 height 11
drag, startPoint x: 398, startPoint y: 212, endPoint x: 450, endPoint y: 215, distance: 52.1
click at [442, 215] on div "Provided address: [STREET_ADDRESS] Provided address: [STREET_ADDRESS]" at bounding box center [394, 211] width 94 height 11
copy div "[STREET_ADDRESS]"
click at [400, 211] on div "Provided address: [STREET_ADDRESS] Provided address: [STREET_ADDRESS]" at bounding box center [394, 211] width 94 height 11
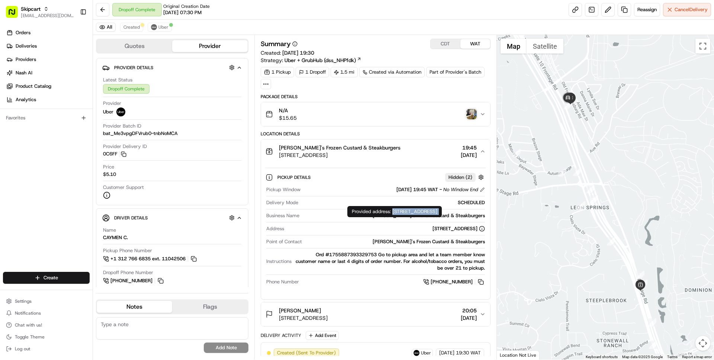
drag, startPoint x: 400, startPoint y: 211, endPoint x: 399, endPoint y: 220, distance: 8.6
click at [399, 217] on div "Provided address: 17303 W IH10, San Antonio, TX, 78257, US Provided address: 17…" at bounding box center [394, 211] width 94 height 11
copy div "17303 W IH10, San Antonio, TX, 78257, US"
click at [401, 211] on div "Provided address: 17303 W IH10, San Antonio, TX, 78257, US Provided address: 17…" at bounding box center [394, 211] width 94 height 11
drag, startPoint x: 401, startPoint y: 211, endPoint x: 400, endPoint y: 215, distance: 4.6
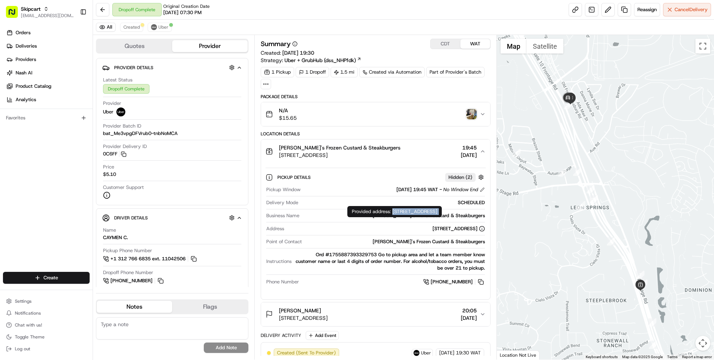
click at [400, 215] on div "Provided address: 17303 W IH10, San Antonio, TX, 78257, US Provided address: 17…" at bounding box center [394, 211] width 94 height 11
copy div "17303 W IH10, San Antonio, TX, 78257, US"
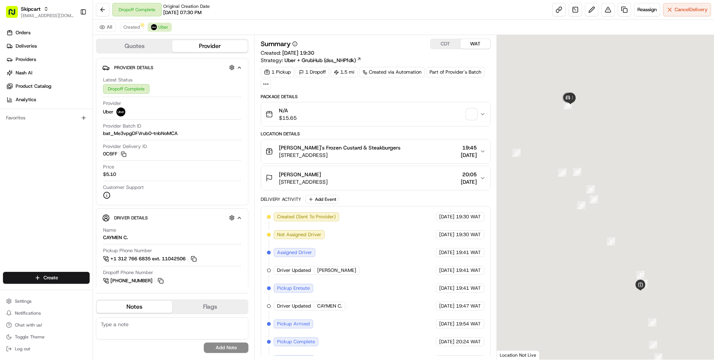
click at [340, 161] on button "[PERSON_NAME]'s Frozen Custard & Steakburgers [STREET_ADDRESS] 19:45 [DATE]" at bounding box center [375, 151] width 229 height 24
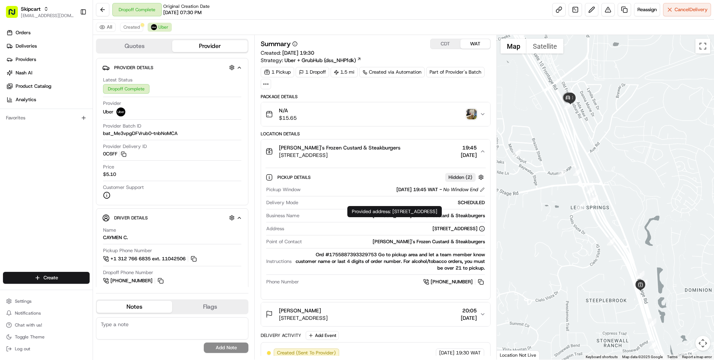
click at [398, 212] on div "Provided address: [STREET_ADDRESS] Provided address: [STREET_ADDRESS]" at bounding box center [394, 211] width 94 height 11
drag, startPoint x: 398, startPoint y: 212, endPoint x: 373, endPoint y: 221, distance: 26.7
click at [373, 217] on div "Provided address: [STREET_ADDRESS] Provided address: [STREET_ADDRESS]" at bounding box center [394, 211] width 94 height 11
copy div "[STREET_ADDRESS]"
click at [400, 210] on div "Provided address: [STREET_ADDRESS] Provided address: [STREET_ADDRESS]" at bounding box center [394, 211] width 94 height 11
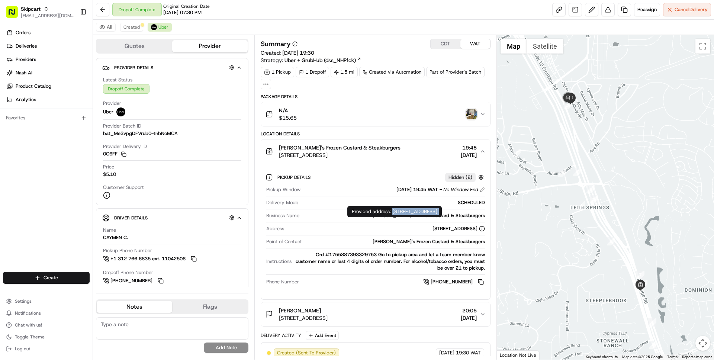
drag, startPoint x: 400, startPoint y: 210, endPoint x: 400, endPoint y: 217, distance: 7.4
click at [400, 217] on div "Provided address: [STREET_ADDRESS] Provided address: [STREET_ADDRESS]" at bounding box center [394, 211] width 94 height 11
copy div "[STREET_ADDRESS]"
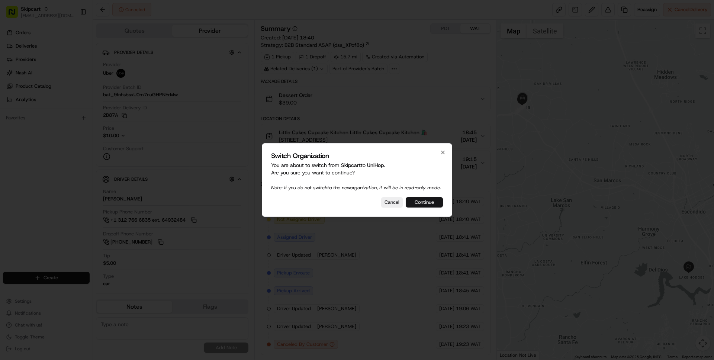
click at [426, 207] on button "Continue" at bounding box center [424, 202] width 37 height 10
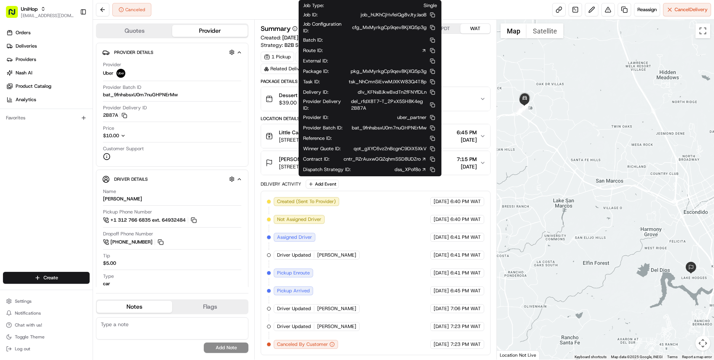
click at [423, 159] on icon at bounding box center [424, 159] width 2 height 2
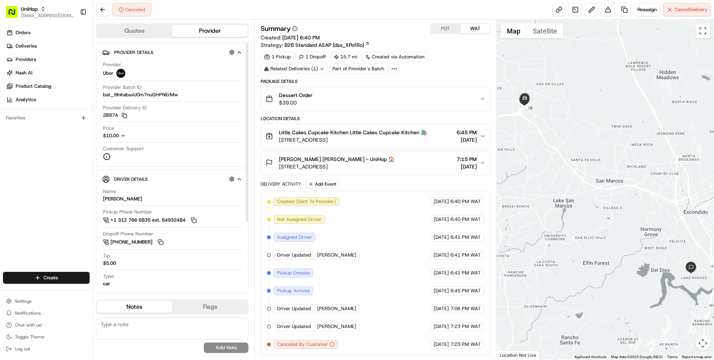
click at [122, 134] on icon "button" at bounding box center [122, 135] width 5 height 5
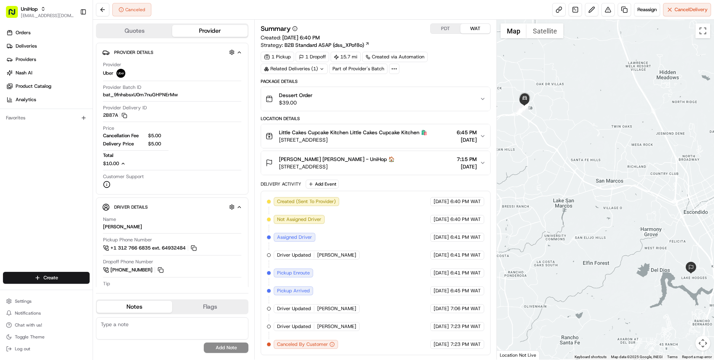
click at [455, 74] on div "1 Pickup 1 Dropoff 15.7 mi Created via Automation Related Deliveries (1) Part o…" at bounding box center [375, 63] width 229 height 22
click at [307, 12] on div "Canceled Reassign Cancel Delivery" at bounding box center [403, 10] width 621 height 20
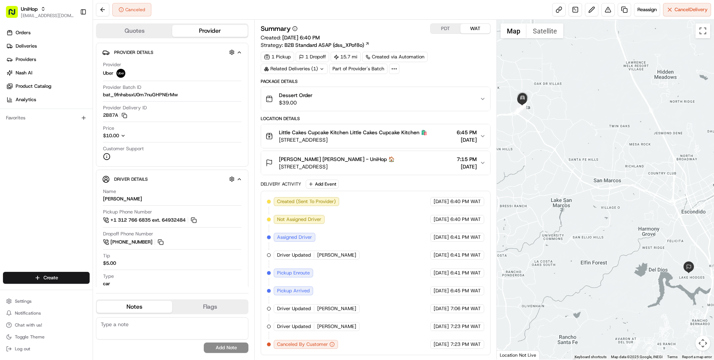
click at [354, 164] on span "[STREET_ADDRESS]" at bounding box center [337, 166] width 116 height 7
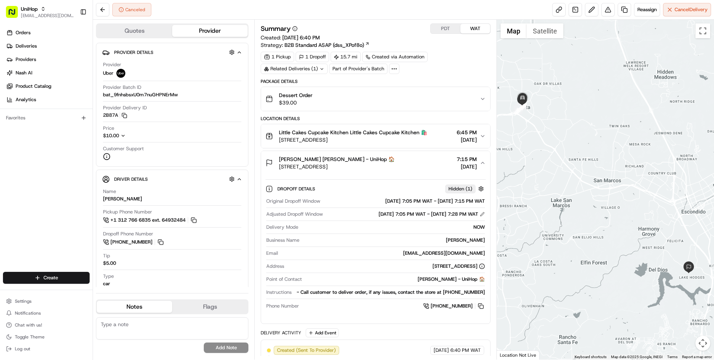
click at [421, 281] on div "[PERSON_NAME] - UniHop 🏠" at bounding box center [395, 279] width 180 height 7
drag, startPoint x: 421, startPoint y: 281, endPoint x: 439, endPoint y: 283, distance: 18.8
click at [439, 283] on div "Point of Contact [PERSON_NAME] - UniHop 🏠" at bounding box center [375, 281] width 218 height 10
click at [425, 281] on div "[PERSON_NAME] - UniHop 🏠" at bounding box center [395, 279] width 180 height 7
drag, startPoint x: 425, startPoint y: 281, endPoint x: 435, endPoint y: 281, distance: 9.7
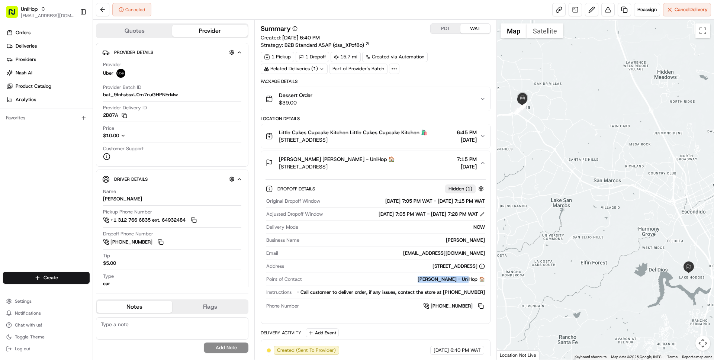
click at [435, 281] on div "[PERSON_NAME] - UniHop 🏠" at bounding box center [395, 279] width 180 height 7
click at [27, 43] on span "Deliveries" at bounding box center [26, 46] width 21 height 7
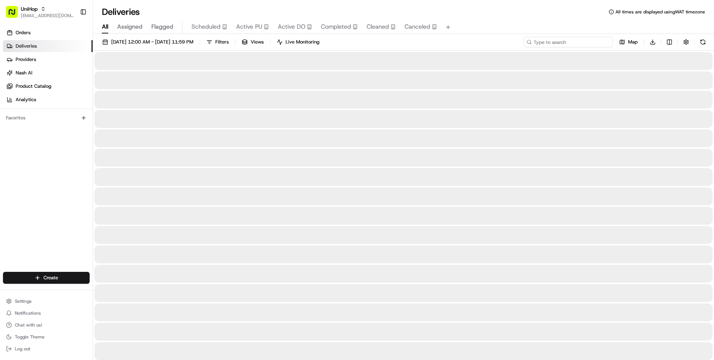
click at [581, 41] on input at bounding box center [567, 42] width 89 height 10
paste input "[PERSON_NAME]"
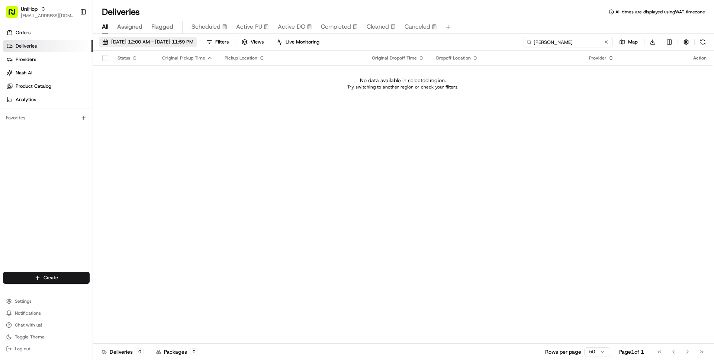
type input "[PERSON_NAME]"
click at [152, 42] on span "[DATE] 12:00 AM - [DATE] 11:59 PM" at bounding box center [152, 42] width 82 height 7
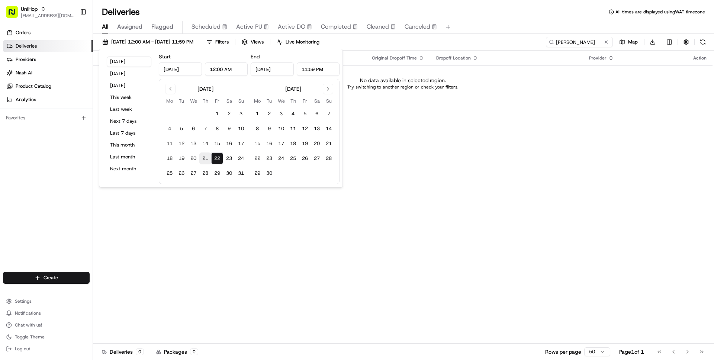
click at [201, 154] on button "21" at bounding box center [205, 158] width 12 height 12
type input "Aug 21, 2025"
click at [217, 159] on button "22" at bounding box center [217, 158] width 12 height 12
type input "[DATE]"
click at [163, 42] on span "Aug 21 2025 12:00 AM - Aug 22 2025 11:59 PM" at bounding box center [152, 42] width 82 height 7
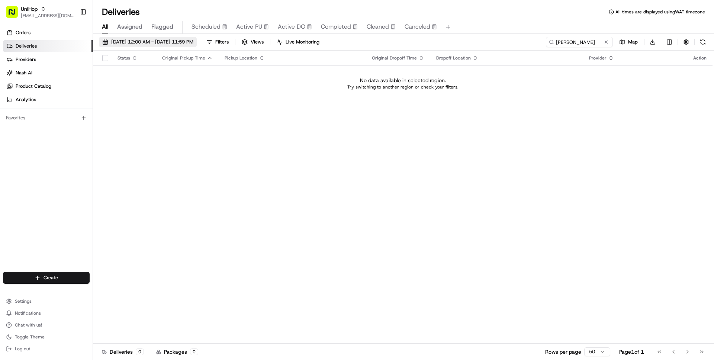
click at [163, 42] on span "Aug 21 2025 12:00 AM - Aug 22 2025 11:59 PM" at bounding box center [152, 42] width 82 height 7
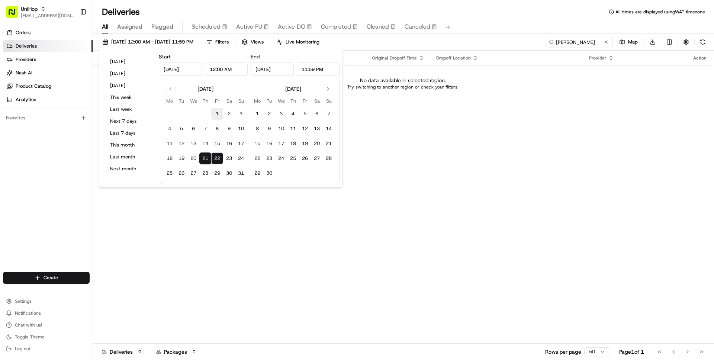
click at [216, 112] on button "1" at bounding box center [217, 114] width 12 height 12
type input "[DATE]"
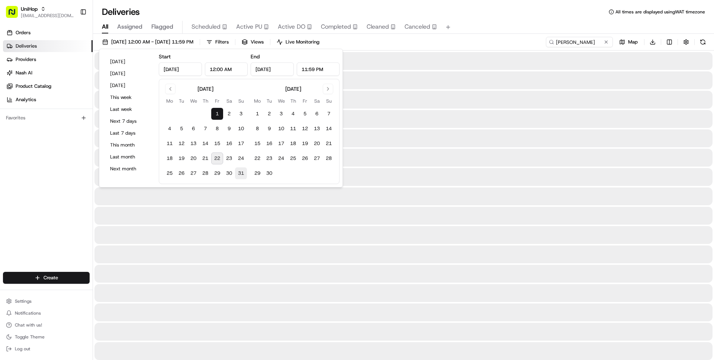
click at [242, 174] on button "31" at bounding box center [241, 173] width 12 height 12
type input "[DATE]"
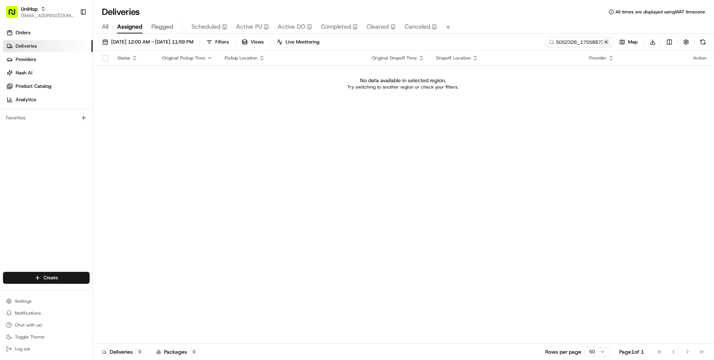
click at [606, 43] on button at bounding box center [605, 41] width 7 height 7
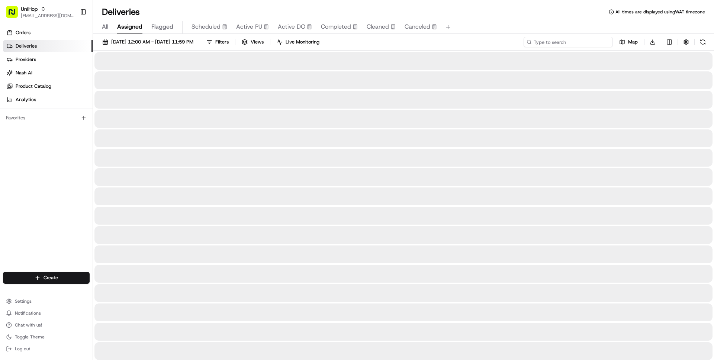
click at [584, 43] on input at bounding box center [567, 42] width 89 height 10
paste input "[PERSON_NAME]"
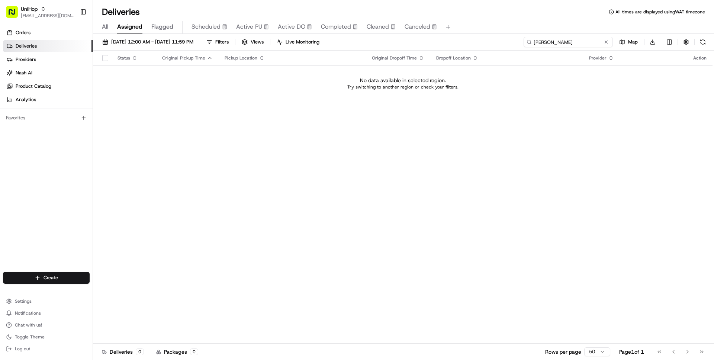
type input "[PERSON_NAME]"
click at [100, 29] on div "All Assigned Flagged Scheduled Active PU Active DO Completed Cleaned Canceled" at bounding box center [403, 27] width 621 height 13
click at [104, 29] on span "All" at bounding box center [105, 26] width 6 height 9
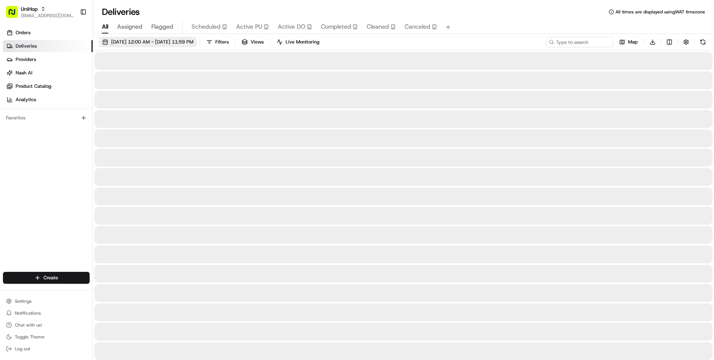
click at [151, 42] on span "[DATE] 12:00 AM - [DATE] 11:59 PM" at bounding box center [152, 42] width 82 height 7
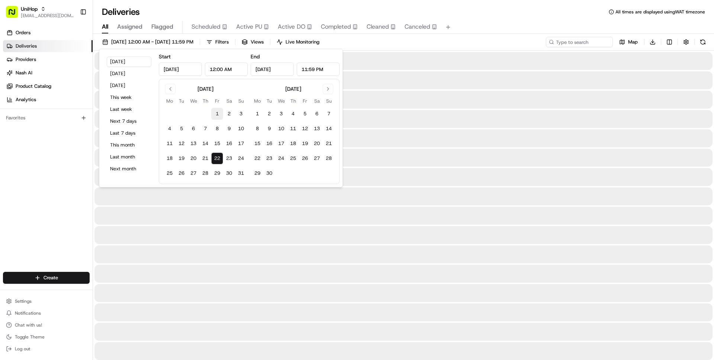
click at [213, 114] on button "1" at bounding box center [217, 114] width 12 height 12
type input "[DATE]"
click at [241, 172] on button "31" at bounding box center [241, 173] width 12 height 12
type input "[DATE]"
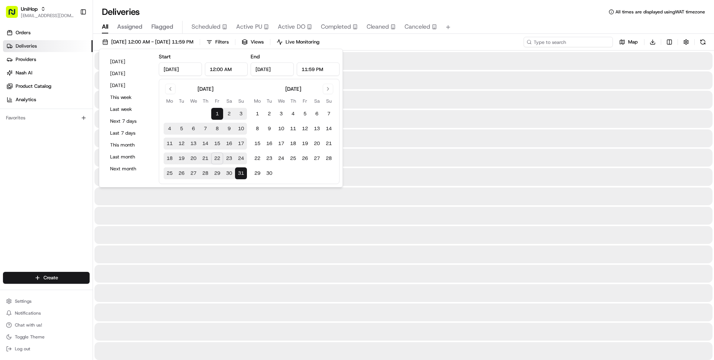
click at [572, 43] on input at bounding box center [567, 42] width 89 height 10
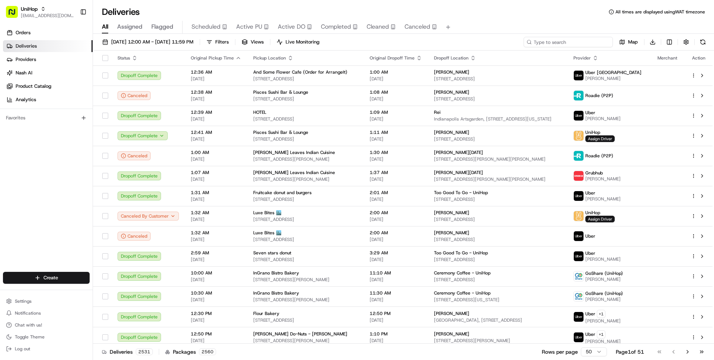
paste input "Colleen Feierstein"
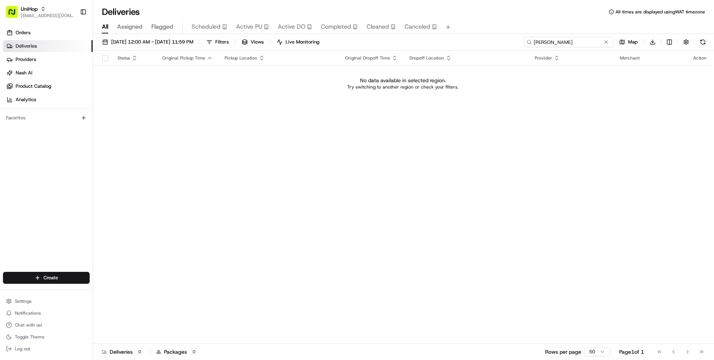
type input "Colleen Feierstein"
click at [606, 42] on button at bounding box center [605, 41] width 7 height 7
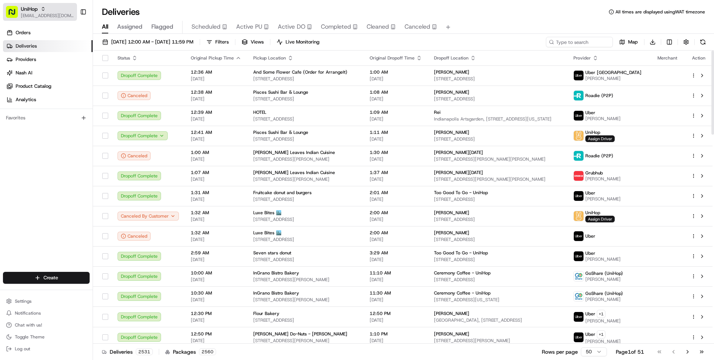
click at [36, 20] on button "UniHop wisdom@usenash.com" at bounding box center [40, 12] width 74 height 18
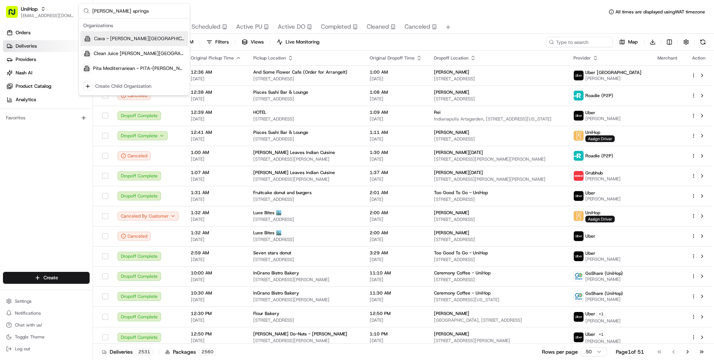
type input "sandy springs"
click at [128, 42] on div "Cava - [PERSON_NAME][GEOGRAPHIC_DATA]" at bounding box center [134, 38] width 108 height 15
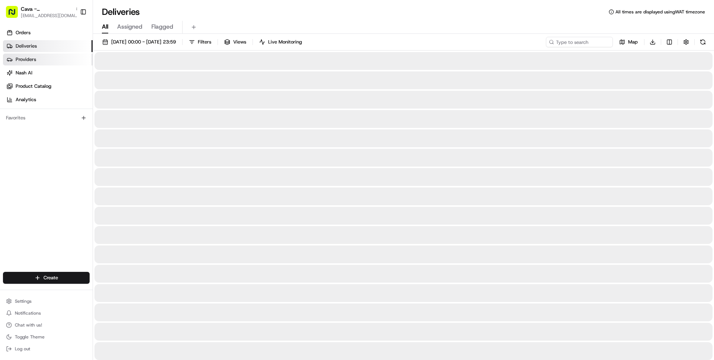
click at [43, 59] on link "Providers" at bounding box center [48, 60] width 90 height 12
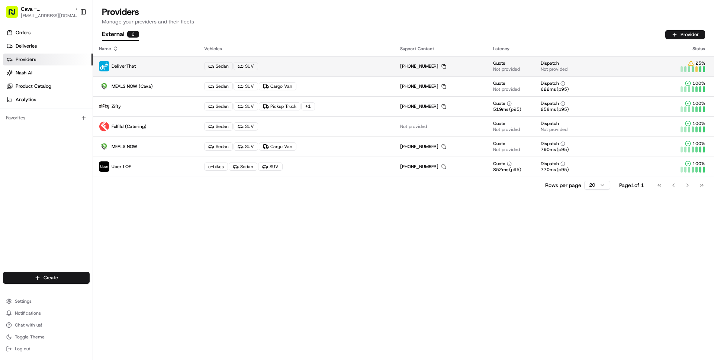
click at [149, 62] on p "DeliverThat" at bounding box center [145, 66] width 93 height 10
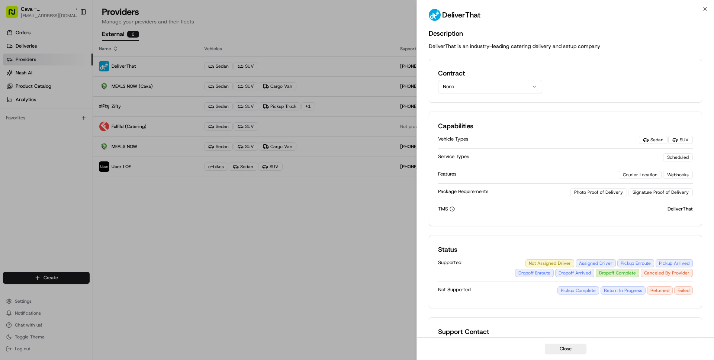
scroll to position [45, 0]
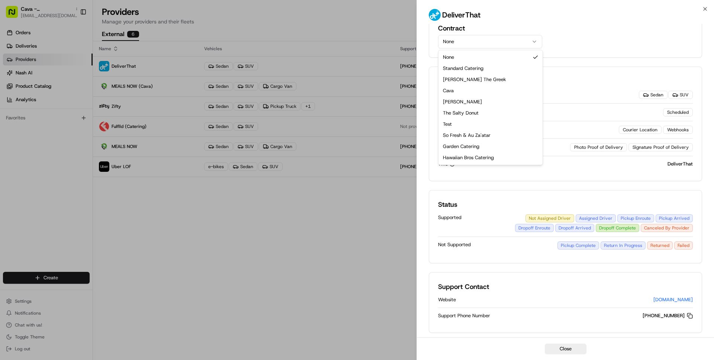
click at [530, 43] on button "None" at bounding box center [490, 41] width 104 height 13
click at [558, 45] on div "Contract None None Standard Catering Nick The Greek Cava Pei Wei The Salty Donu…" at bounding box center [565, 35] width 255 height 25
click at [703, 8] on icon "button" at bounding box center [705, 9] width 6 height 6
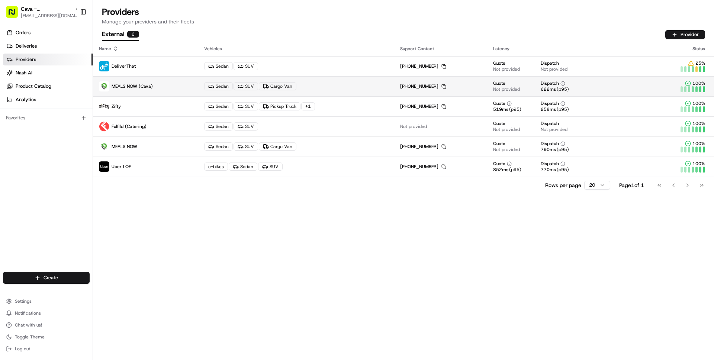
click at [162, 84] on p "MEALS NOW (Cava)" at bounding box center [145, 86] width 93 height 10
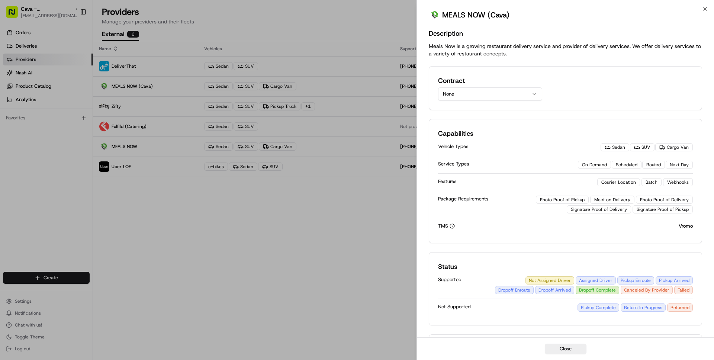
scroll to position [10, 0]
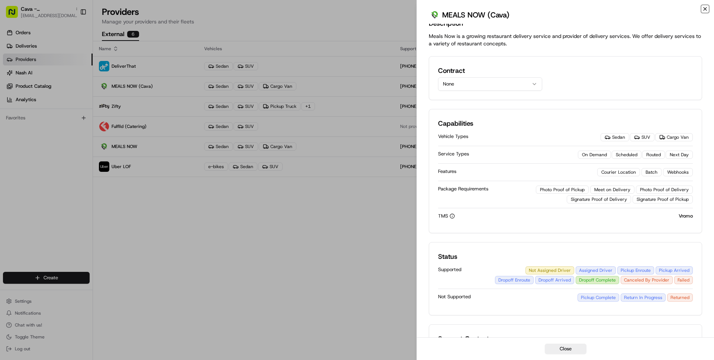
click at [705, 7] on icon "button" at bounding box center [705, 9] width 6 height 6
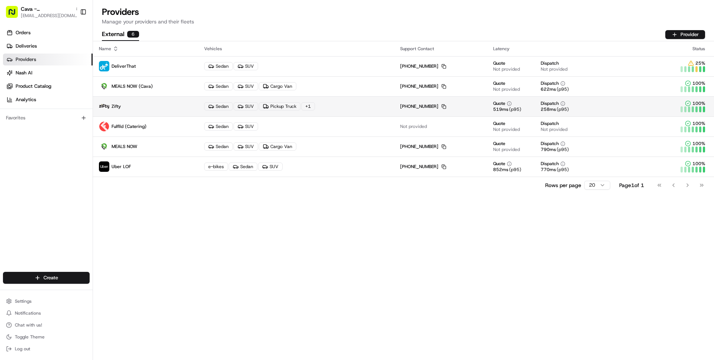
click at [157, 109] on p "Zifty" at bounding box center [145, 106] width 93 height 10
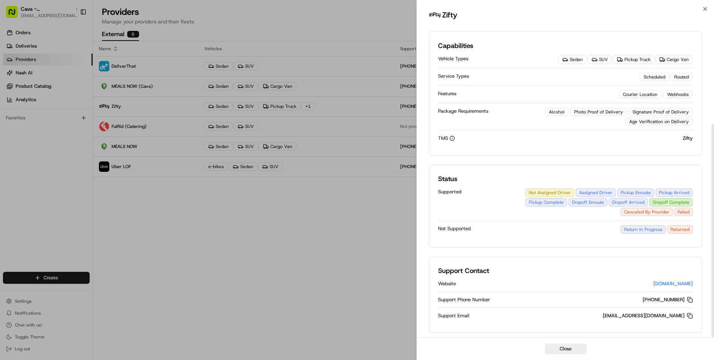
scroll to position [0, 0]
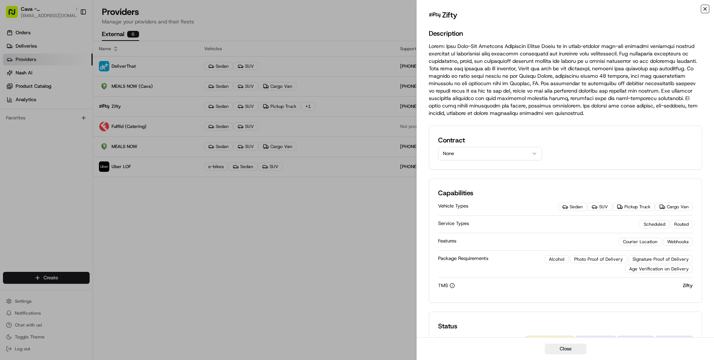
click at [704, 7] on icon "button" at bounding box center [705, 9] width 6 height 6
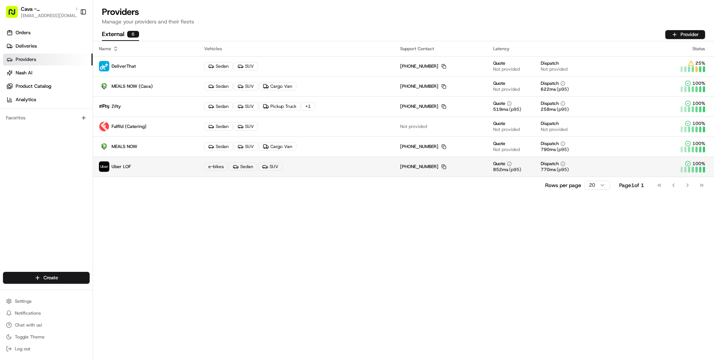
click at [298, 171] on div "e-bikes Sedan SUV" at bounding box center [296, 166] width 184 height 8
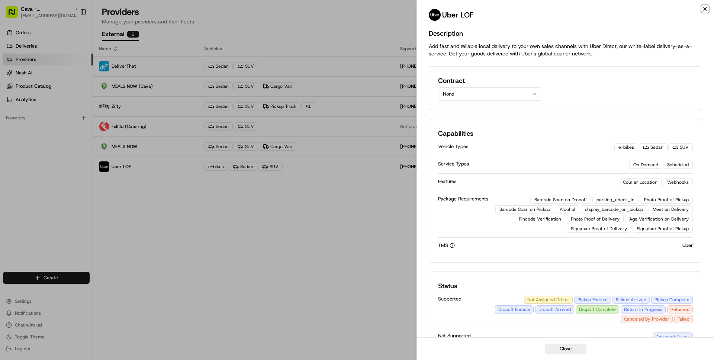
click at [705, 8] on icon "button" at bounding box center [705, 9] width 6 height 6
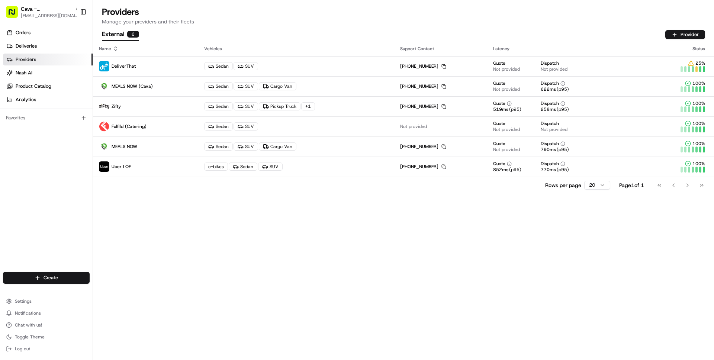
click at [197, 237] on div "Name Vehicles Support Contact Latency Status DeliverThat Sedan SUV 315-630-3330…" at bounding box center [403, 200] width 621 height 319
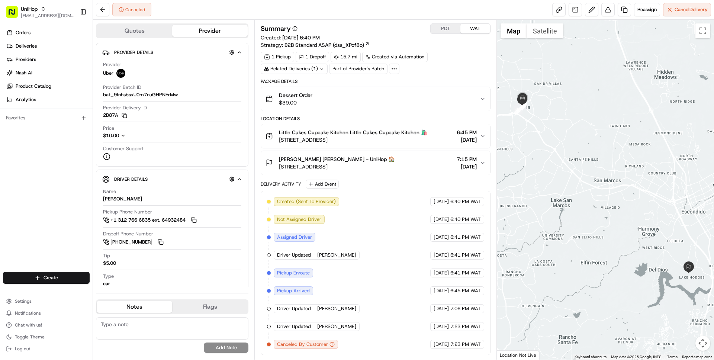
click at [375, 185] on div "Delivery Activity Add Event" at bounding box center [375, 184] width 229 height 9
click at [123, 135] on icon "button" at bounding box center [122, 135] width 5 height 5
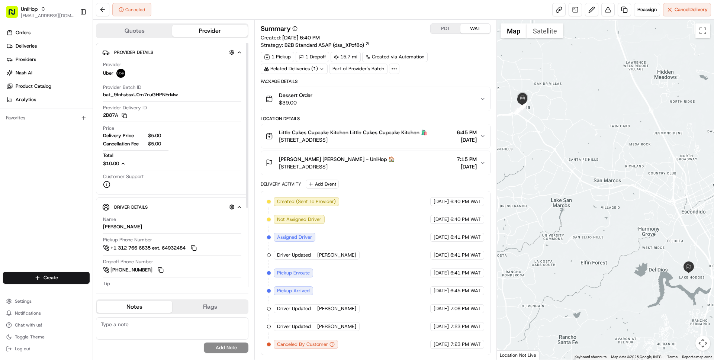
click at [124, 163] on icon "button" at bounding box center [122, 163] width 5 height 5
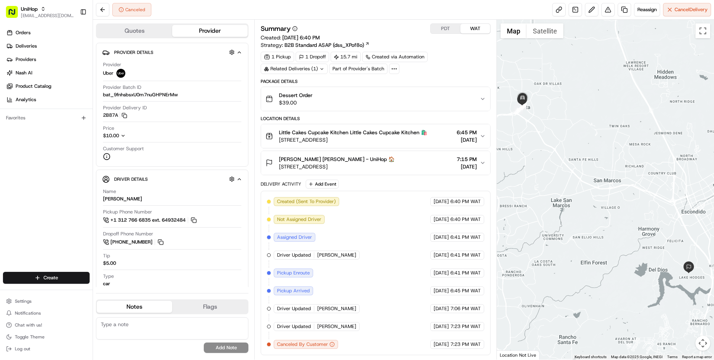
click at [446, 122] on div "Location Details Little Cakes Cupcake Kitchen Little Cakes Cupcake Kitchen 🛍️ […" at bounding box center [375, 145] width 229 height 59
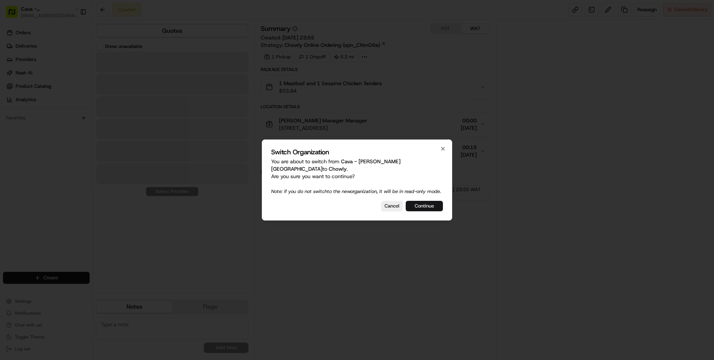
click at [425, 201] on button "Continue" at bounding box center [424, 206] width 37 height 10
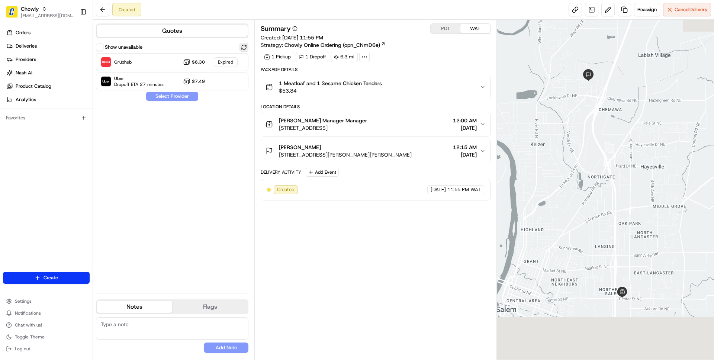
click at [243, 47] on button at bounding box center [243, 47] width 9 height 9
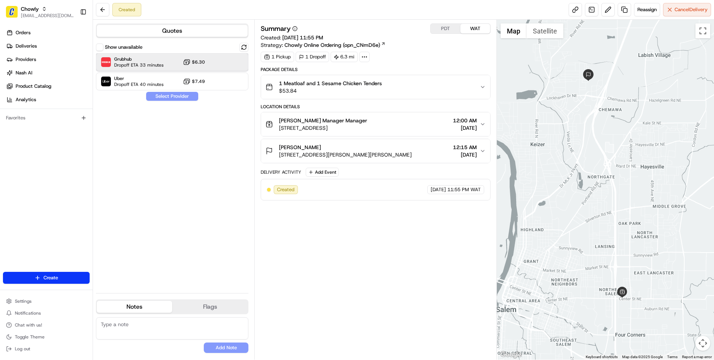
click at [177, 60] on div "Grubhub Dropoff ETA 33 minutes $6.30" at bounding box center [172, 62] width 152 height 18
click at [290, 123] on span "[PERSON_NAME] Manager Manager" at bounding box center [323, 120] width 88 height 7
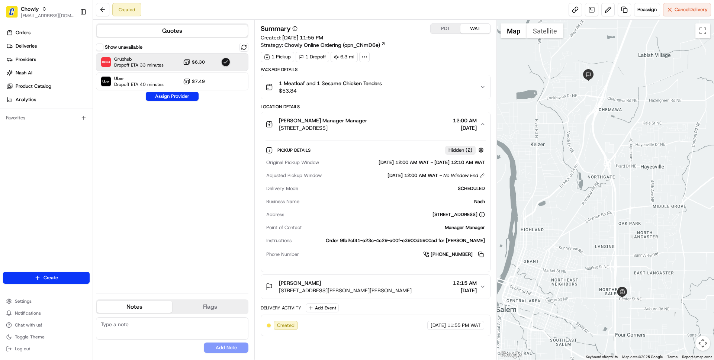
click at [290, 123] on span "[PERSON_NAME] Manager Manager" at bounding box center [323, 120] width 88 height 7
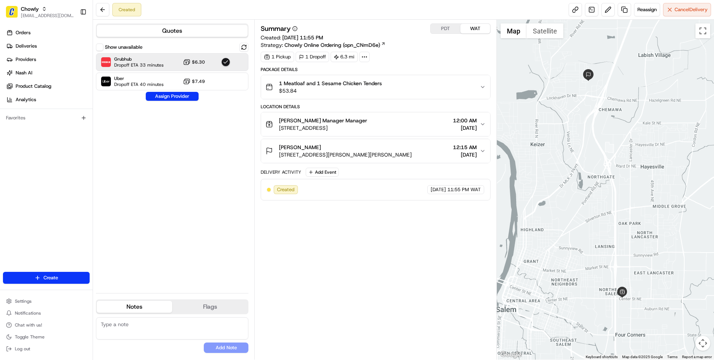
click at [317, 150] on div "[PERSON_NAME]" at bounding box center [345, 146] width 133 height 7
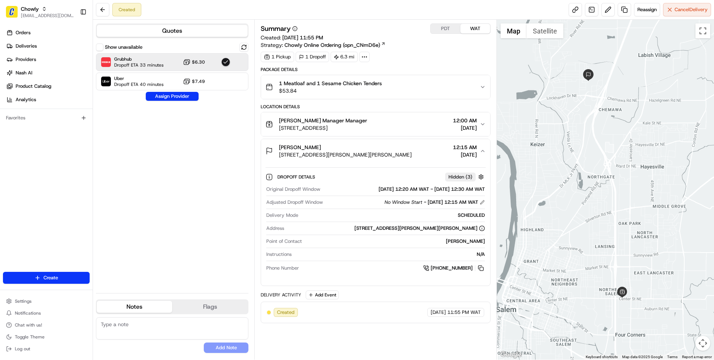
click at [464, 241] on div "[PERSON_NAME]" at bounding box center [395, 241] width 180 height 7
drag, startPoint x: 464, startPoint y: 241, endPoint x: 481, endPoint y: 242, distance: 17.1
click at [481, 242] on div "[PERSON_NAME]" at bounding box center [395, 241] width 180 height 7
copy div "[PERSON_NAME]"
click at [463, 242] on div "[PERSON_NAME]" at bounding box center [395, 241] width 180 height 7
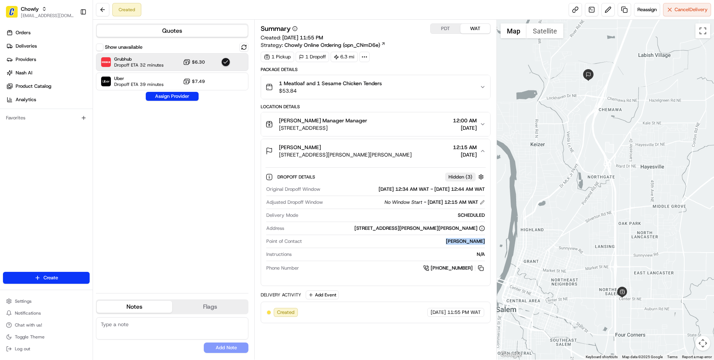
drag, startPoint x: 463, startPoint y: 242, endPoint x: 483, endPoint y: 244, distance: 20.5
click at [483, 244] on div "Sheri Myers" at bounding box center [395, 241] width 180 height 7
click at [367, 123] on div "Nash Manager Manager" at bounding box center [323, 120] width 88 height 7
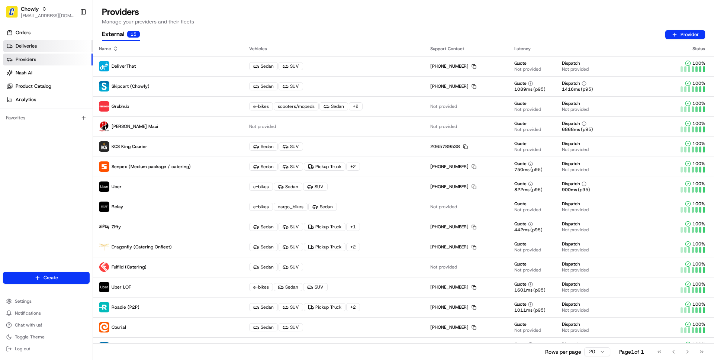
click at [29, 45] on span "Deliveries" at bounding box center [26, 46] width 21 height 7
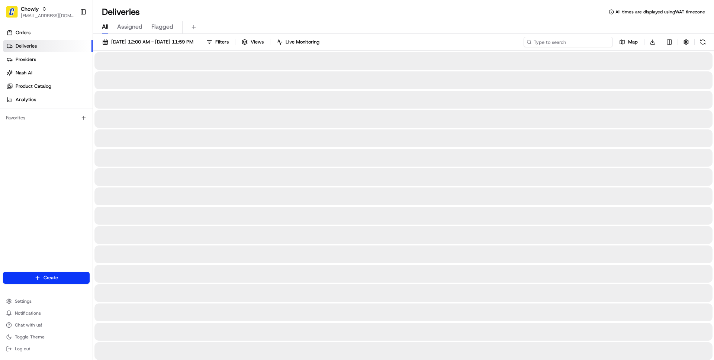
click at [579, 40] on input at bounding box center [567, 42] width 89 height 10
paste input "[PERSON_NAME]"
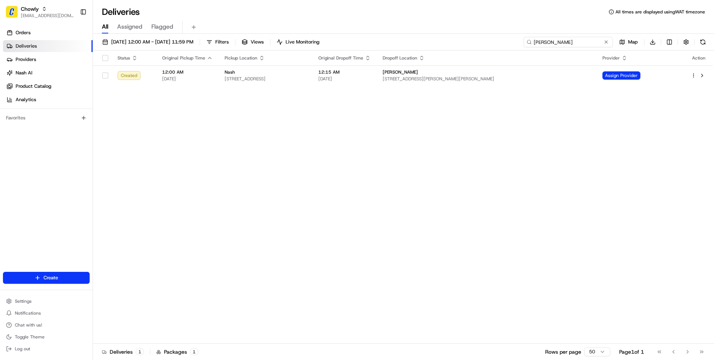
type input "[PERSON_NAME]"
click at [141, 40] on span "08/23/2025 12:00 AM - 08/23/2025 11:59 PM" at bounding box center [152, 42] width 82 height 7
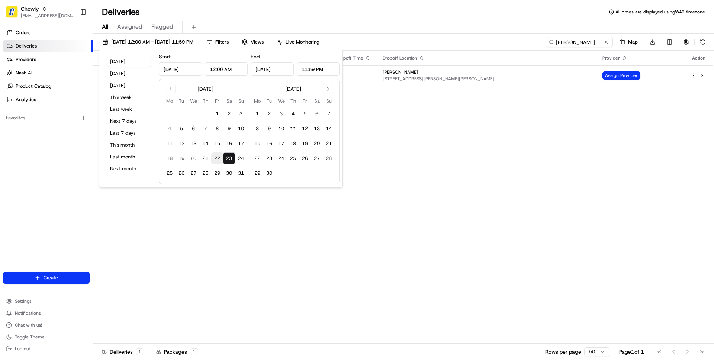
click at [216, 156] on button "22" at bounding box center [217, 158] width 12 height 12
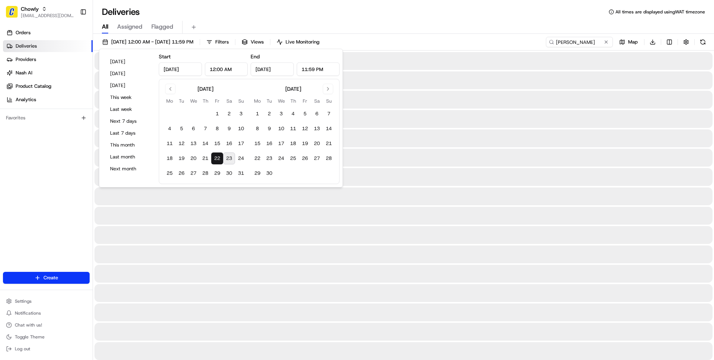
type input "Aug 22, 2025"
click at [242, 159] on button "24" at bounding box center [241, 158] width 12 height 12
type input "Aug 24, 2025"
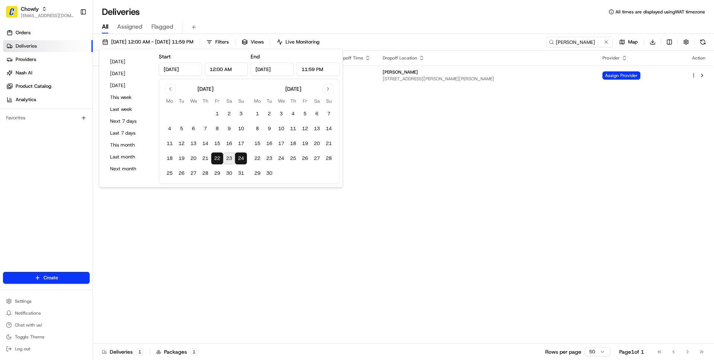
click at [391, 23] on div "All Assigned Flagged" at bounding box center [403, 27] width 621 height 13
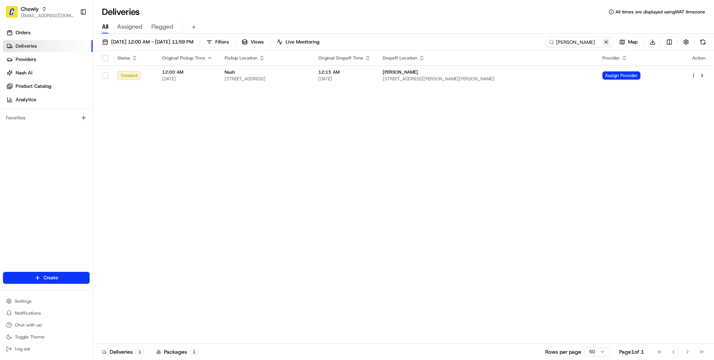
click at [606, 42] on button at bounding box center [605, 41] width 7 height 7
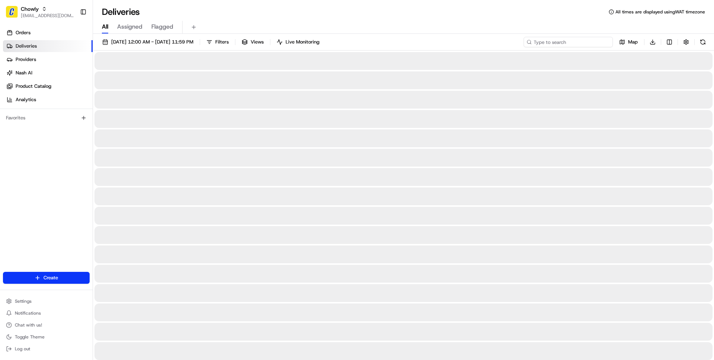
click at [581, 44] on input at bounding box center [567, 42] width 89 height 10
paste input "[PERSON_NAME]"
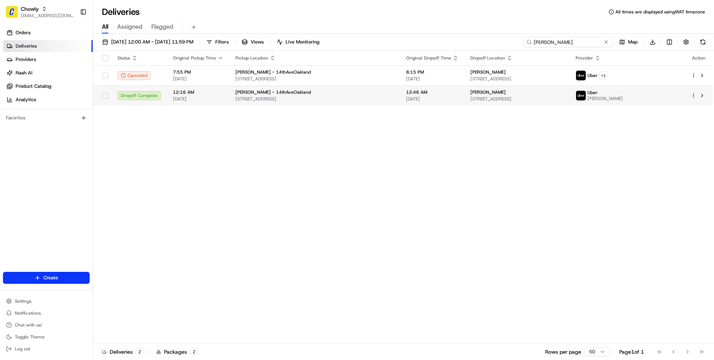
type input "[PERSON_NAME]"
click at [262, 99] on span "[STREET_ADDRESS]" at bounding box center [314, 99] width 159 height 6
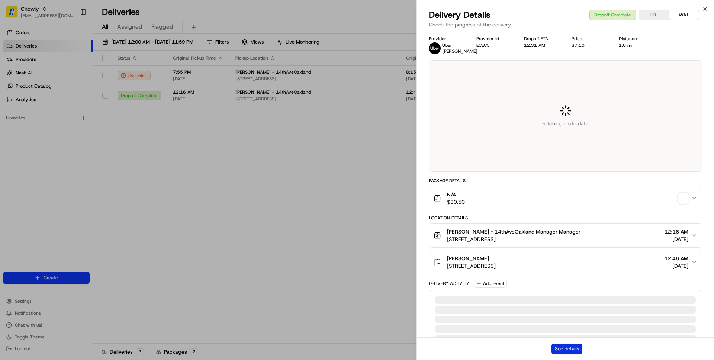
click at [562, 346] on button "See details" at bounding box center [566, 348] width 31 height 10
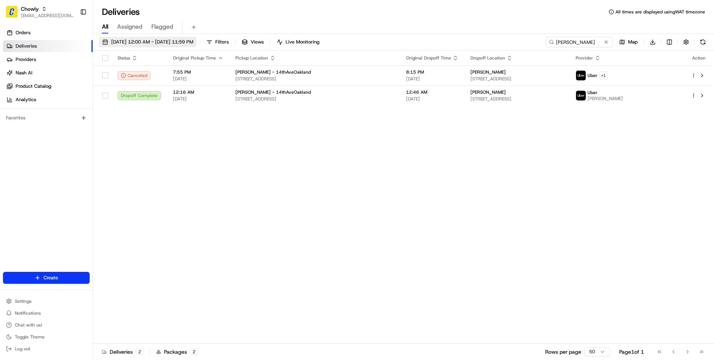
click at [193, 43] on span "08/22/2025 12:00 AM - 08/24/2025 11:59 PM" at bounding box center [152, 42] width 82 height 7
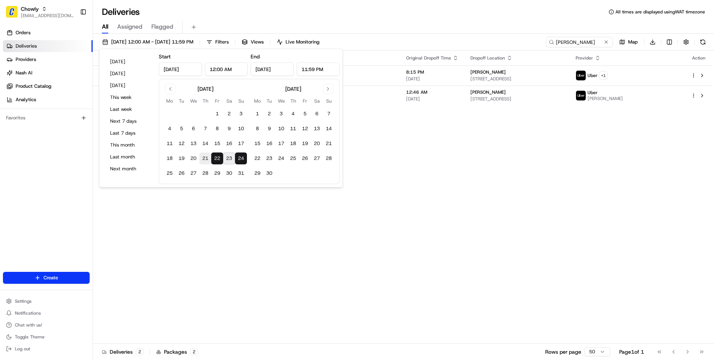
click at [205, 158] on button "21" at bounding box center [205, 158] width 12 height 12
type input "Aug 21, 2025"
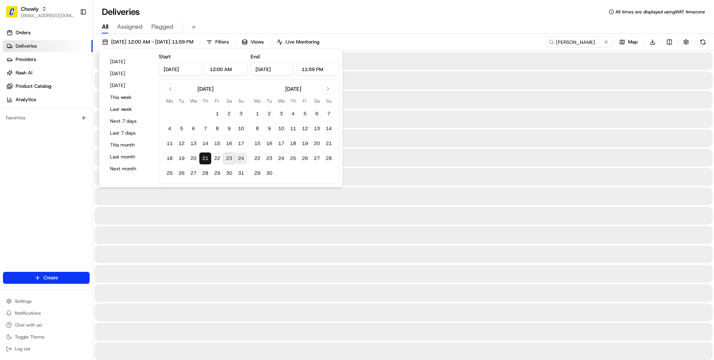
click at [244, 156] on button "24" at bounding box center [241, 158] width 12 height 12
type input "Aug 24, 2025"
click at [385, 22] on div "All Assigned Flagged" at bounding box center [403, 27] width 621 height 13
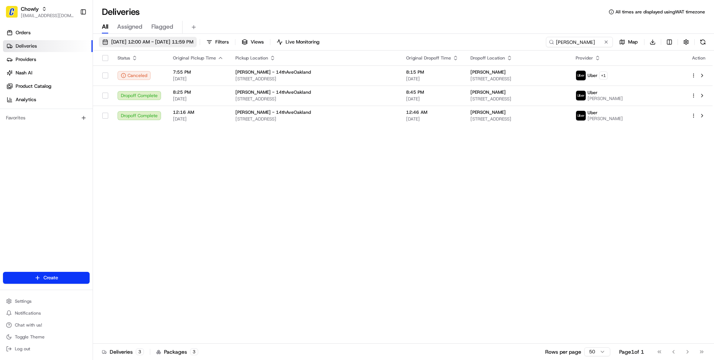
click at [180, 43] on span "08/21/2025 12:00 AM - 08/24/2025 11:59 PM" at bounding box center [152, 42] width 82 height 7
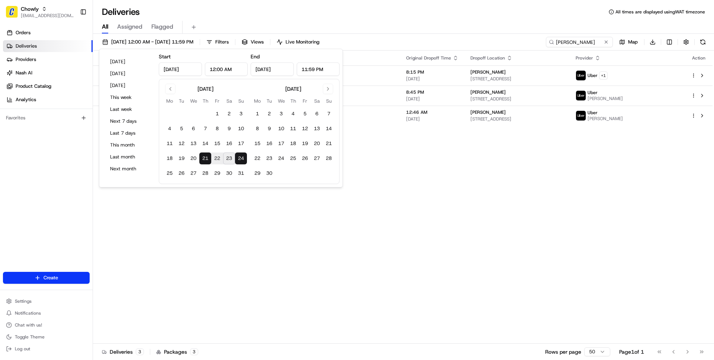
click at [206, 156] on button "21" at bounding box center [205, 158] width 12 height 12
type input "Aug 21, 2025"
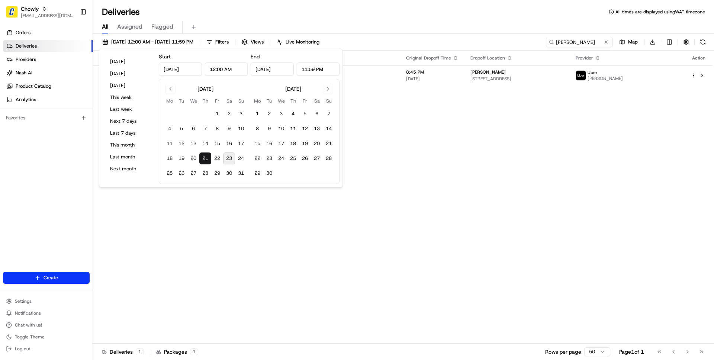
click at [366, 19] on div "All Assigned Flagged" at bounding box center [403, 26] width 621 height 16
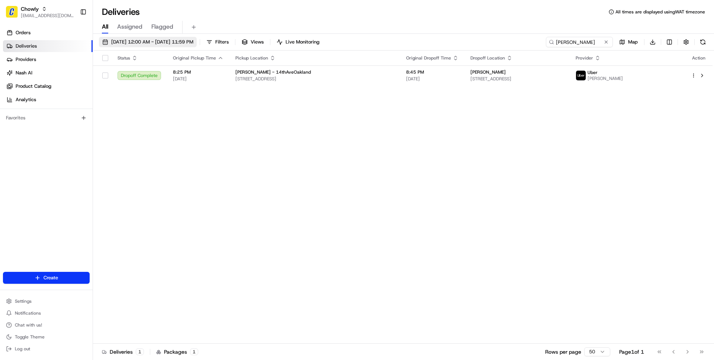
click at [155, 40] on span "08/21/2025 12:00 AM - 08/21/2025 11:59 PM" at bounding box center [152, 42] width 82 height 7
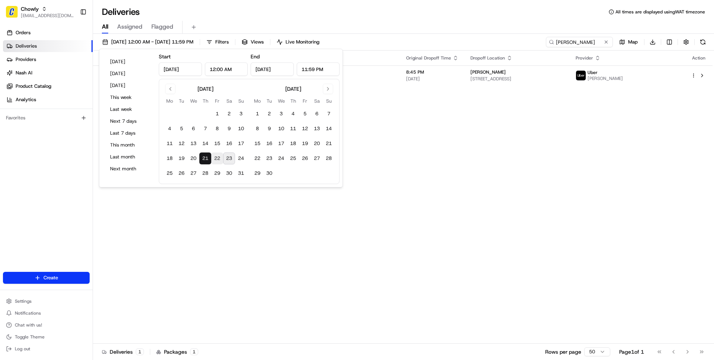
click at [217, 157] on button "22" at bounding box center [217, 158] width 12 height 12
type input "Aug 22, 2025"
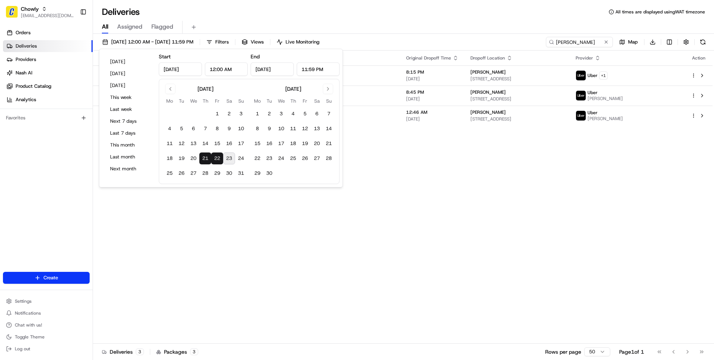
click at [330, 14] on div "Deliveries All times are displayed using WAT timezone" at bounding box center [403, 12] width 621 height 12
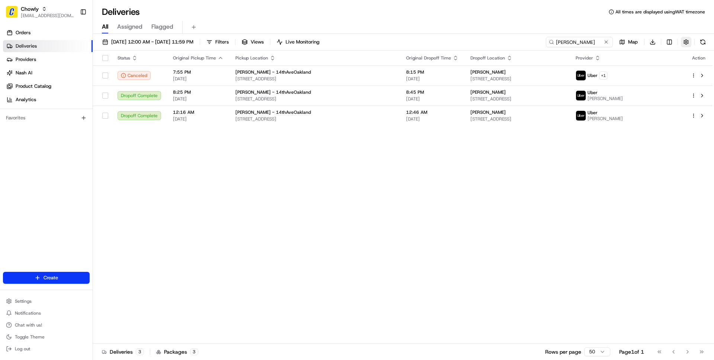
click at [687, 45] on button "button" at bounding box center [686, 42] width 10 height 10
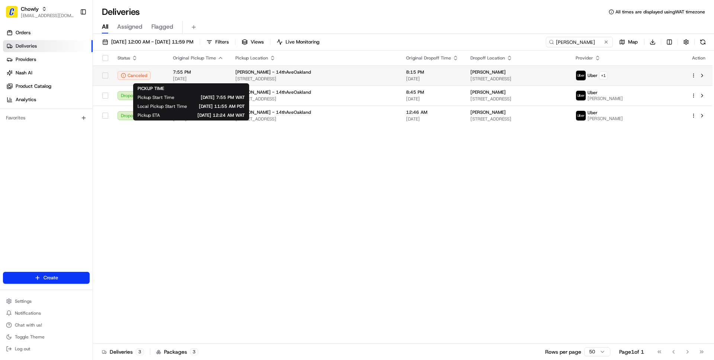
click at [207, 77] on span "[DATE]" at bounding box center [198, 79] width 51 height 6
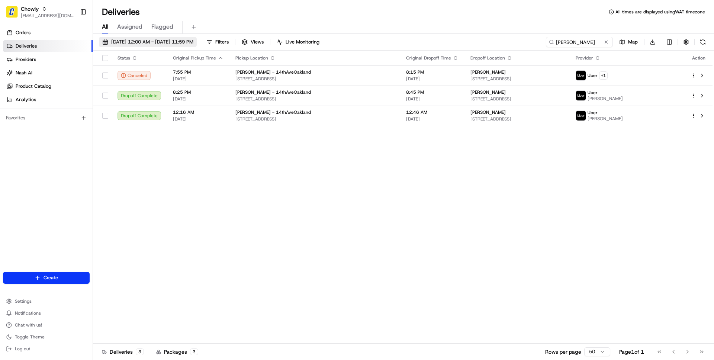
click at [173, 45] on span "08/21/2025 12:00 AM - 08/22/2025 11:59 PM" at bounding box center [152, 42] width 82 height 7
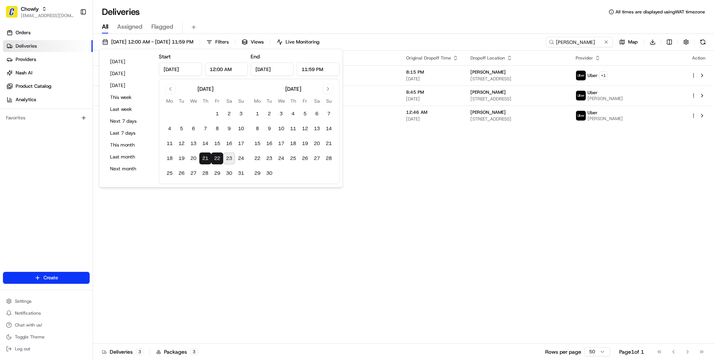
click at [320, 296] on div "Status Original Pickup Time Pickup Location Original Dropoff Time Dropoff Locat…" at bounding box center [402, 197] width 619 height 293
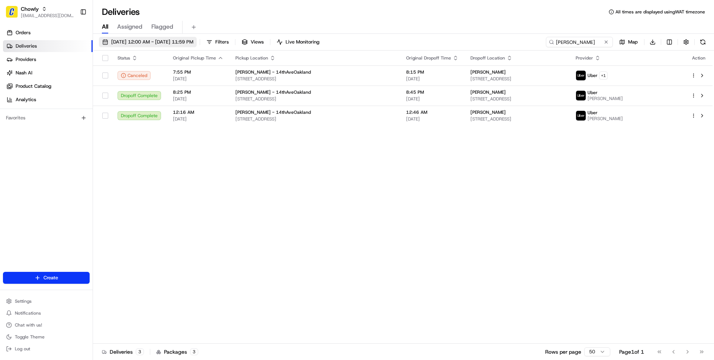
click at [193, 40] on span "08/21/2025 12:00 AM - 08/22/2025 11:59 PM" at bounding box center [152, 42] width 82 height 7
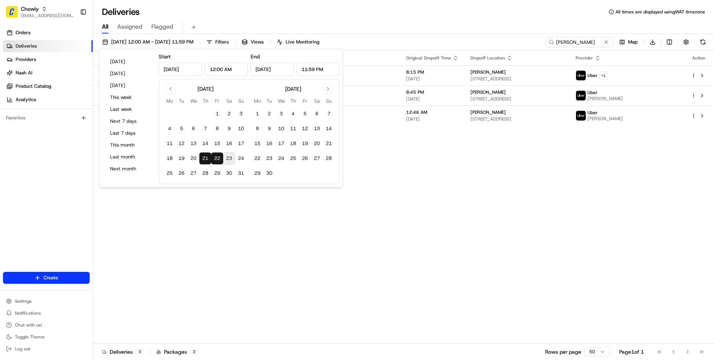
click at [266, 210] on div "Status Original Pickup Time Pickup Location Original Dropoff Time Dropoff Locat…" at bounding box center [402, 197] width 619 height 293
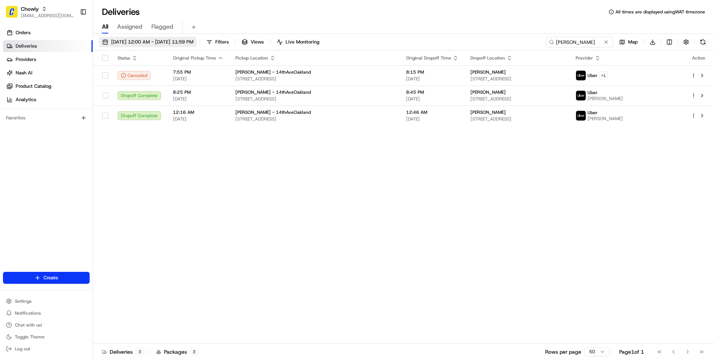
click at [173, 46] on button "08/21/2025 12:00 AM - 08/22/2025 11:59 PM" at bounding box center [148, 42] width 98 height 10
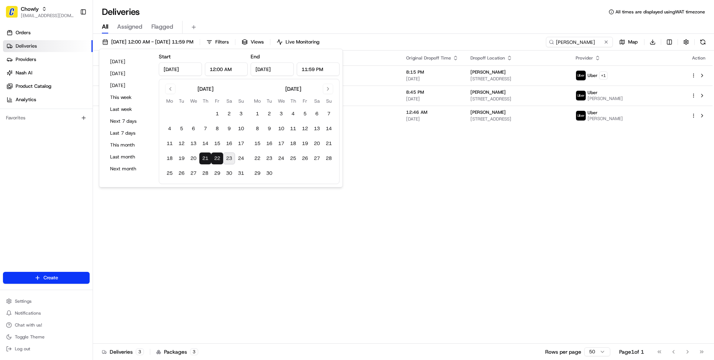
click at [204, 158] on button "21" at bounding box center [205, 158] width 12 height 12
type input "Aug 21, 2025"
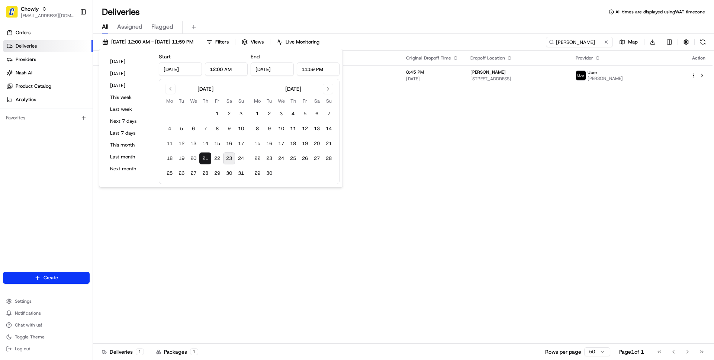
click at [359, 217] on div "Status Original Pickup Time Pickup Location Original Dropoff Time Dropoff Locat…" at bounding box center [402, 197] width 619 height 293
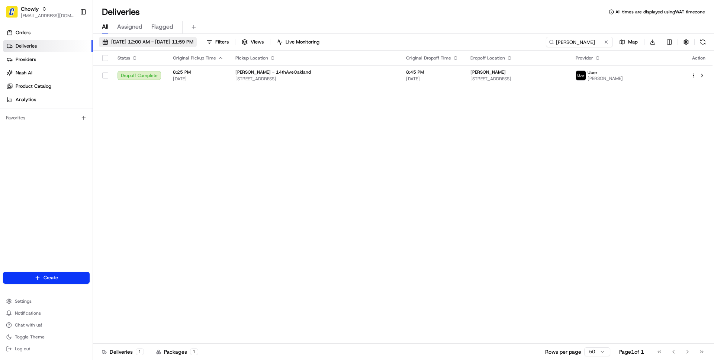
click at [193, 43] on span "08/21/2025 12:00 AM - 08/21/2025 11:59 PM" at bounding box center [152, 42] width 82 height 7
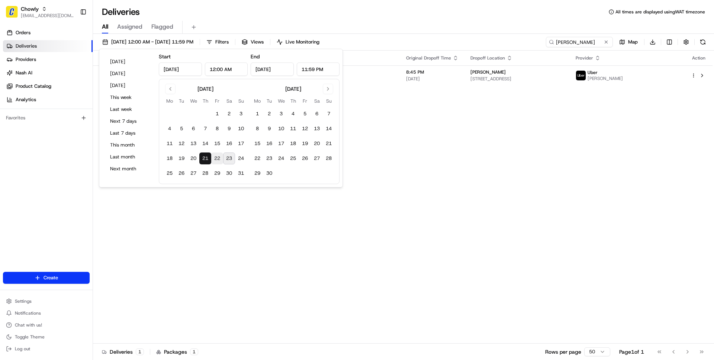
click at [219, 156] on button "22" at bounding box center [217, 158] width 12 height 12
type input "Aug 22, 2025"
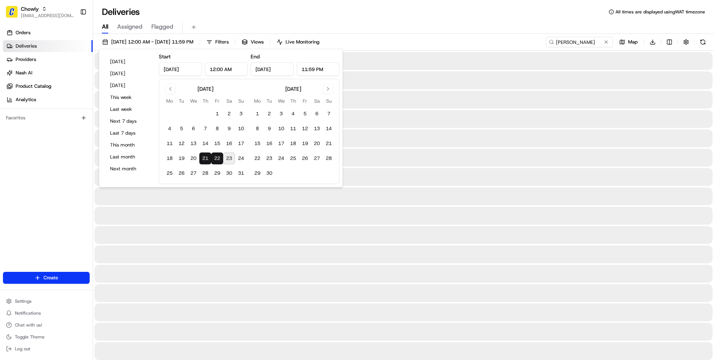
click at [335, 15] on div "Deliveries All times are displayed using WAT timezone" at bounding box center [403, 12] width 621 height 12
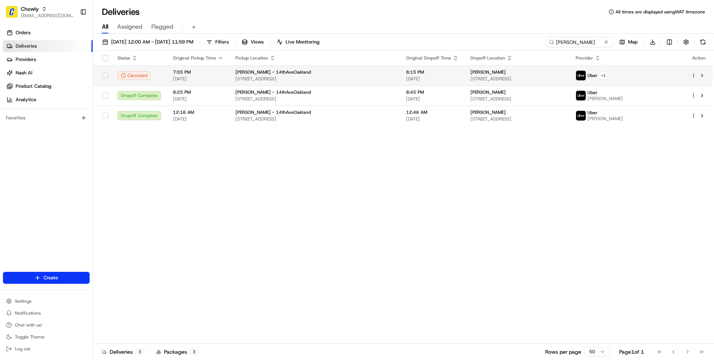
click at [190, 75] on span "7:55 PM" at bounding box center [198, 72] width 51 height 6
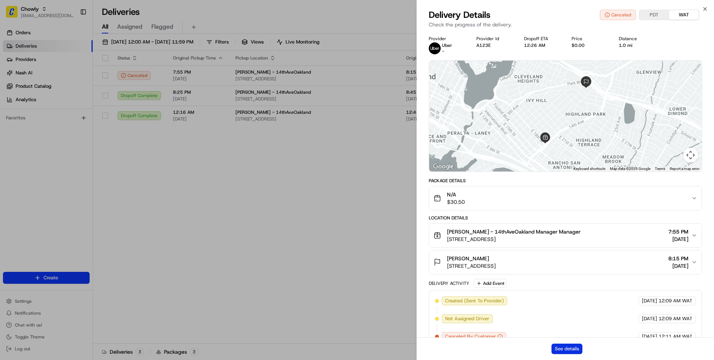
click at [567, 349] on button "See details" at bounding box center [566, 348] width 31 height 10
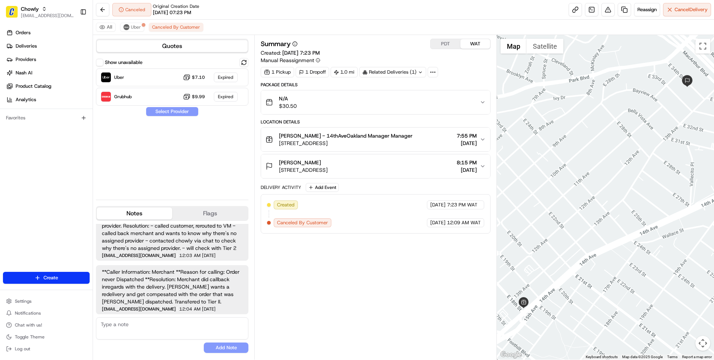
click at [390, 165] on div "[PERSON_NAME] [STREET_ADDRESS] 8:15 PM [DATE]" at bounding box center [372, 166] width 214 height 15
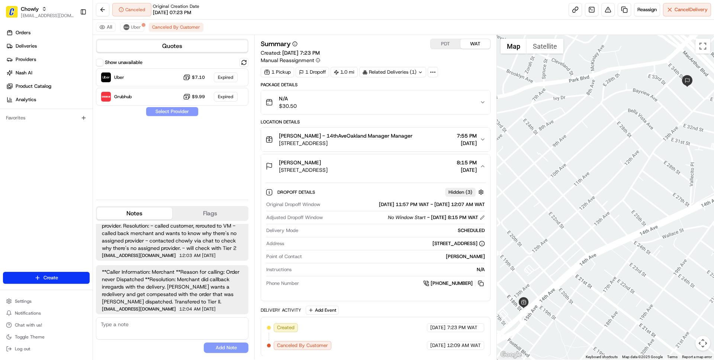
click at [461, 256] on div "[PERSON_NAME]" at bounding box center [395, 256] width 180 height 7
drag, startPoint x: 461, startPoint y: 256, endPoint x: 475, endPoint y: 258, distance: 14.2
click at [475, 258] on div "[PERSON_NAME]" at bounding box center [395, 256] width 180 height 7
copy div "[PERSON_NAME]"
click at [385, 100] on div "N/A $30.50" at bounding box center [372, 102] width 214 height 15
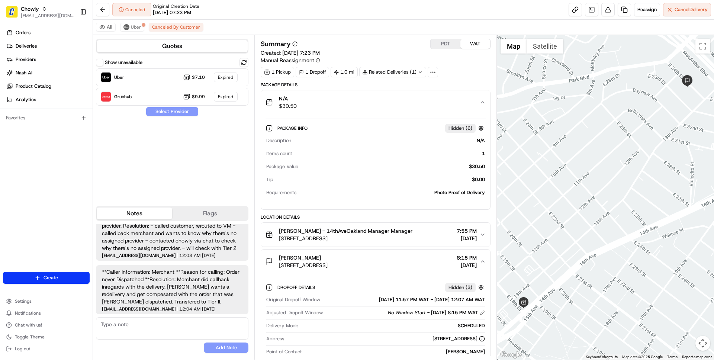
click at [385, 100] on div "N/A $30.50" at bounding box center [372, 102] width 214 height 15
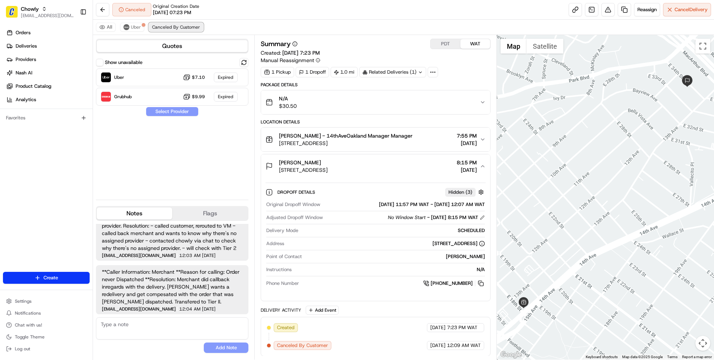
click at [174, 29] on span "Canceled By Customer" at bounding box center [176, 27] width 48 height 6
click at [441, 126] on div "Location Details Philomena - 14thAveOakland Manager Manager 1801 14th Ave, Oakl…" at bounding box center [375, 210] width 229 height 182
click at [436, 140] on div "Philomena - 14thAveOakland Manager Manager 1801 14th Ave, Oakland, CA 94606, US…" at bounding box center [372, 139] width 214 height 15
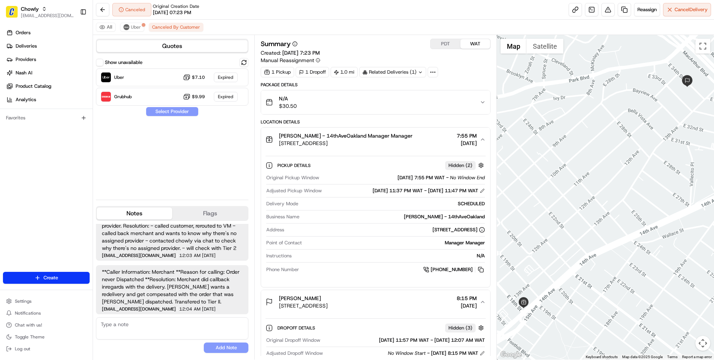
click at [436, 140] on div "Philomena - 14thAveOakland Manager Manager 1801 14th Ave, Oakland, CA 94606, US…" at bounding box center [372, 139] width 214 height 15
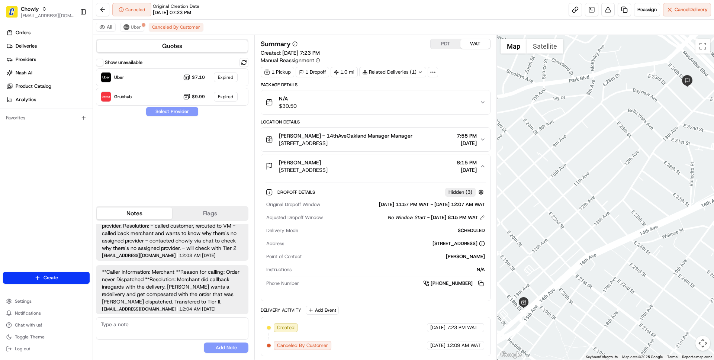
click at [457, 167] on span "08/21/2025" at bounding box center [466, 169] width 20 height 7
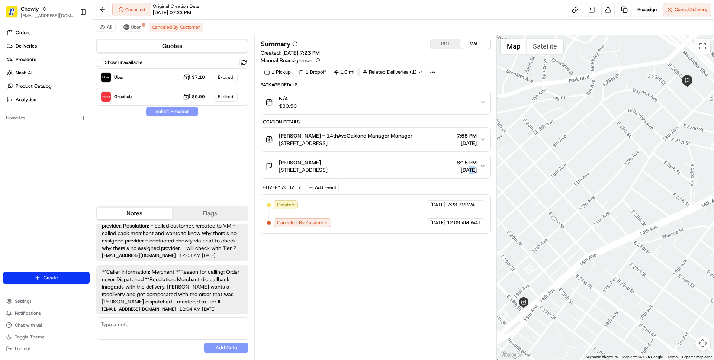
click at [457, 167] on span "08/21/2025" at bounding box center [466, 169] width 20 height 7
click at [456, 161] on span "8:15 PM" at bounding box center [466, 162] width 20 height 7
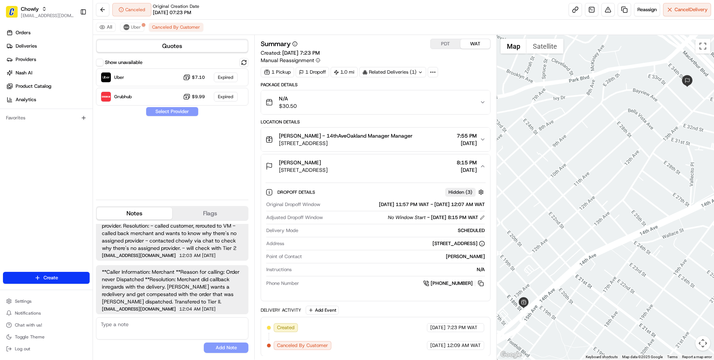
click at [441, 39] on button "PDT" at bounding box center [445, 44] width 30 height 10
click at [181, 27] on span "Canceled By Customer" at bounding box center [176, 27] width 48 height 6
click at [183, 25] on span "Canceled By Customer" at bounding box center [176, 27] width 48 height 6
click at [453, 144] on span "[DATE]" at bounding box center [465, 142] width 24 height 7
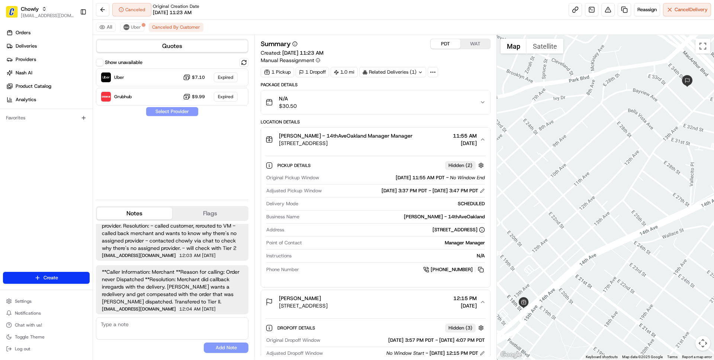
click at [453, 144] on span "[DATE]" at bounding box center [465, 142] width 24 height 7
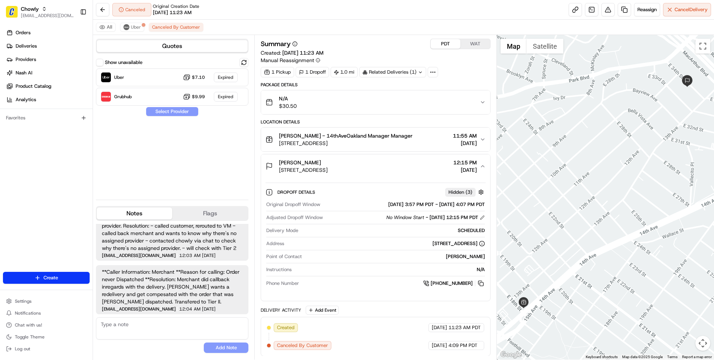
click at [453, 167] on span "[DATE]" at bounding box center [464, 169] width 23 height 7
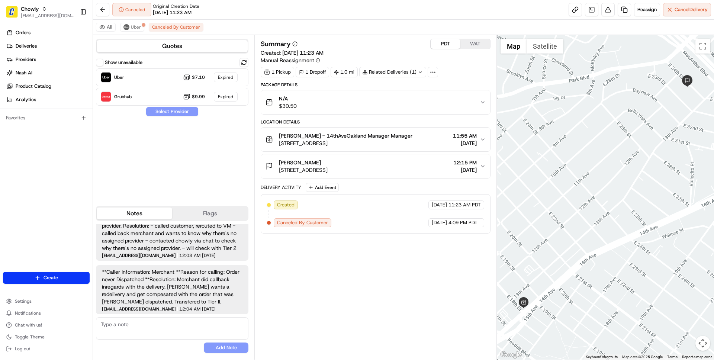
click at [476, 43] on button "WAT" at bounding box center [475, 44] width 30 height 10
click at [345, 106] on div "N/A $30.50" at bounding box center [372, 102] width 214 height 15
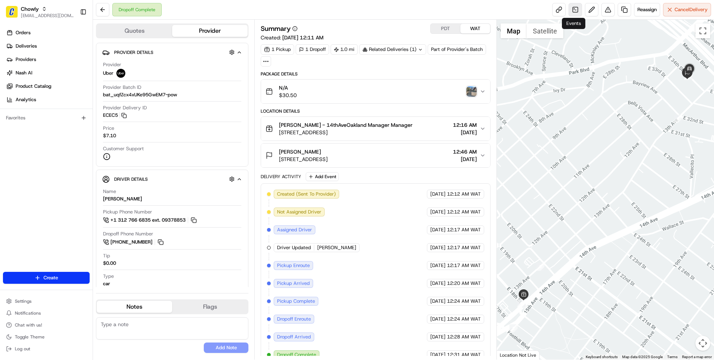
click at [571, 9] on link at bounding box center [574, 9] width 13 height 13
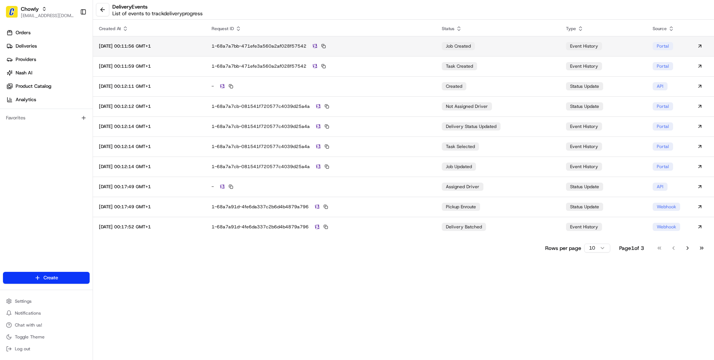
click at [425, 48] on div "1-68a7a7bb-471efe3a560a2af028f57542" at bounding box center [321, 46] width 218 height 7
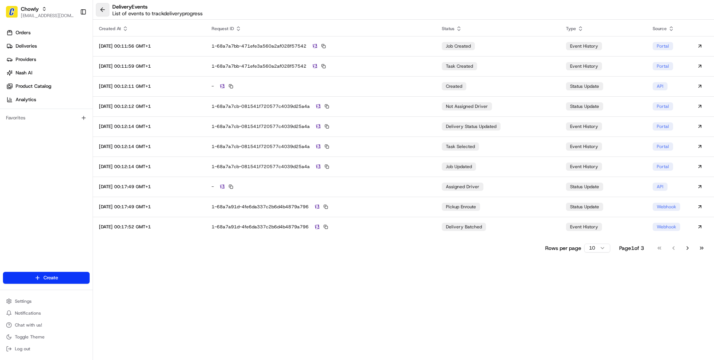
click at [101, 7] on button at bounding box center [102, 9] width 13 height 13
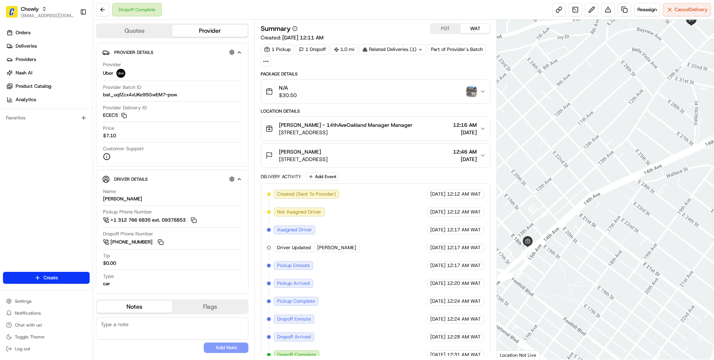
scroll to position [10, 0]
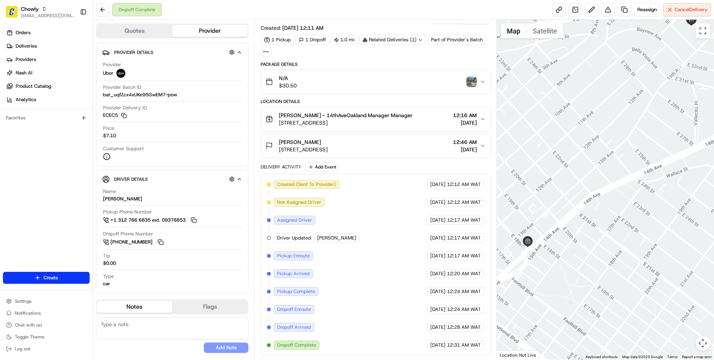
click at [469, 81] on img "button" at bounding box center [471, 82] width 10 height 10
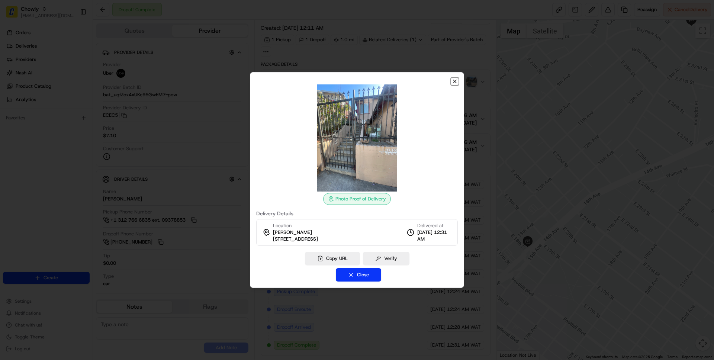
click at [453, 80] on icon "button" at bounding box center [455, 81] width 6 height 6
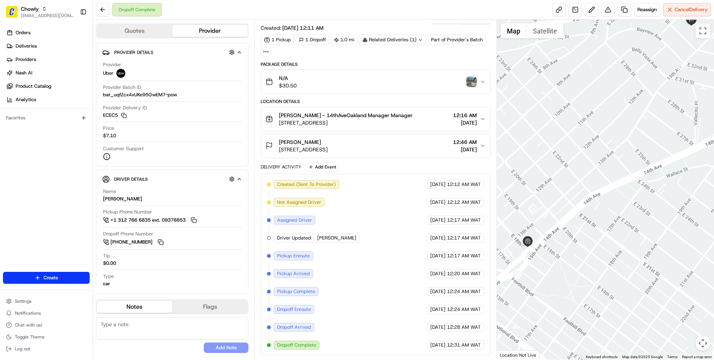
click at [403, 149] on div "[PERSON_NAME] [STREET_ADDRESS] 12:46 AM [DATE]" at bounding box center [372, 145] width 214 height 15
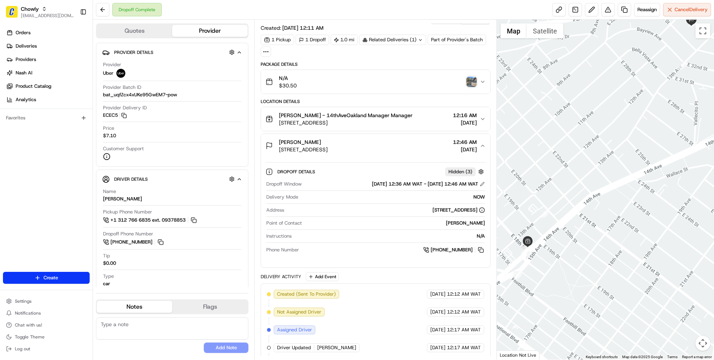
click at [403, 149] on div "[PERSON_NAME] [STREET_ADDRESS] 12:46 AM [DATE]" at bounding box center [372, 145] width 214 height 15
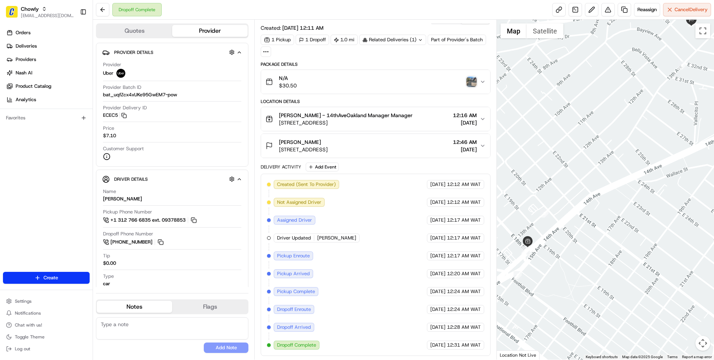
click at [370, 78] on div "N/A $30.50" at bounding box center [372, 81] width 214 height 15
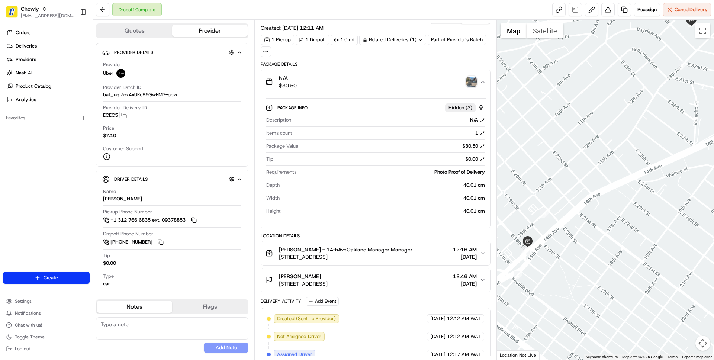
click at [370, 79] on div "N/A $30.50" at bounding box center [372, 81] width 214 height 15
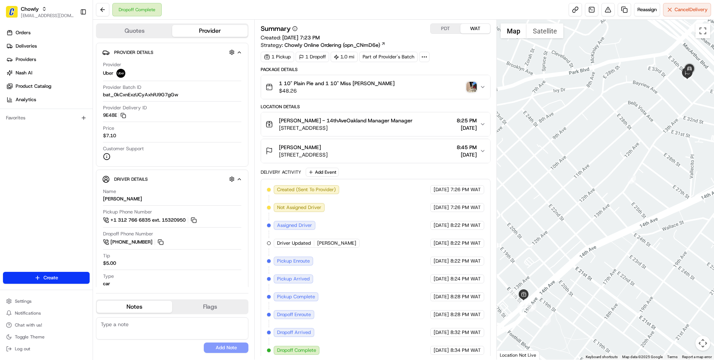
click at [445, 26] on button "PDT" at bounding box center [445, 29] width 30 height 10
click at [475, 28] on button "WAT" at bounding box center [475, 29] width 30 height 10
click at [472, 88] on img "button" at bounding box center [471, 87] width 10 height 10
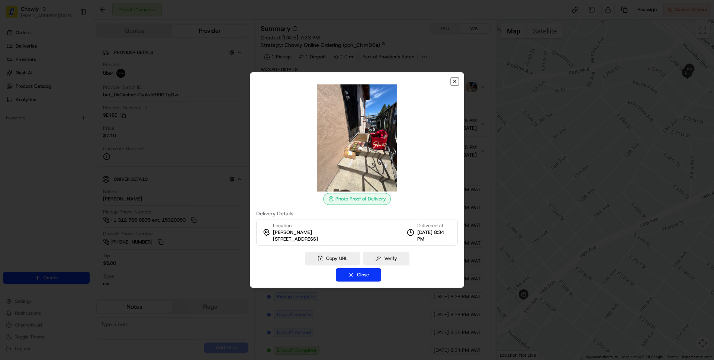
click at [454, 80] on icon "button" at bounding box center [454, 81] width 3 height 3
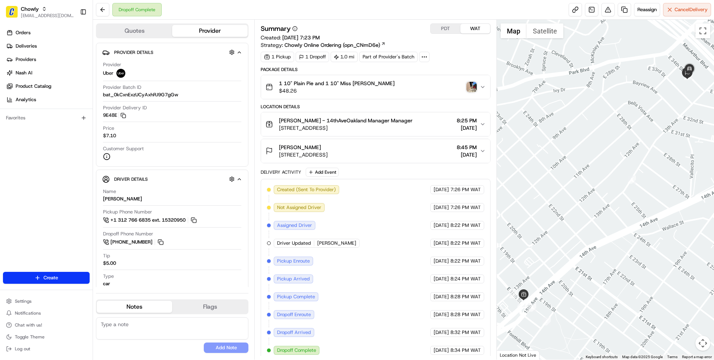
click at [447, 30] on button "PDT" at bounding box center [445, 29] width 30 height 10
click at [472, 86] on img "button" at bounding box center [471, 87] width 10 height 10
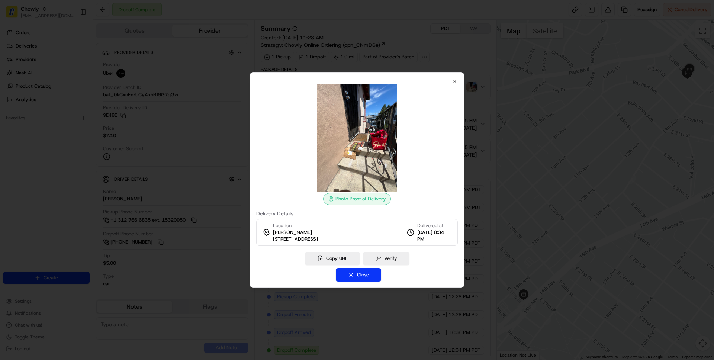
click at [451, 55] on div at bounding box center [357, 180] width 714 height 360
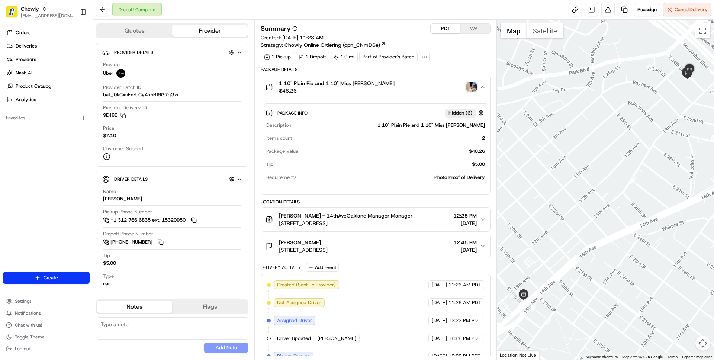
click at [438, 84] on div "1 10" Plain Pie and 1 10" Miss Piggy $48.26" at bounding box center [372, 87] width 214 height 15
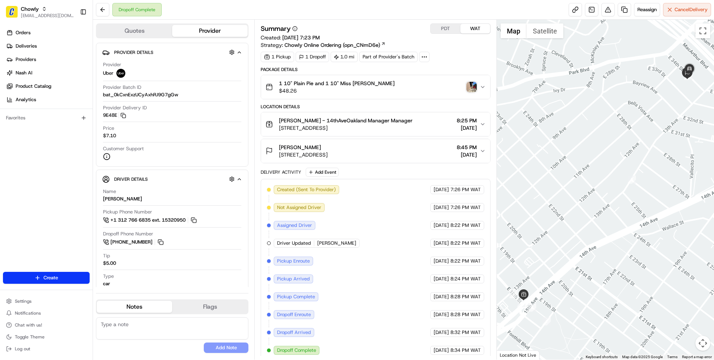
click at [483, 30] on button "WAT" at bounding box center [475, 29] width 30 height 10
click at [450, 30] on button "PDT" at bounding box center [445, 29] width 30 height 10
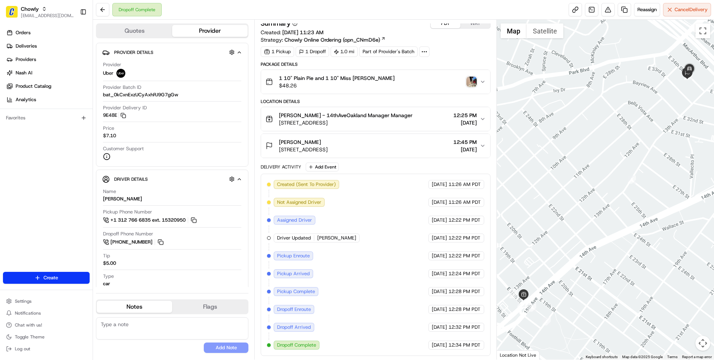
click at [387, 87] on div "1 10" Plain Pie and 1 10" Miss Piggy $48.26" at bounding box center [372, 81] width 214 height 15
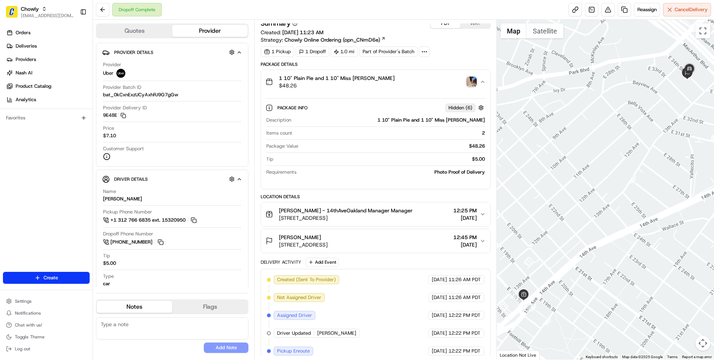
click at [387, 87] on div "1 10" Plain Pie and 1 10" Miss Piggy $48.26" at bounding box center [372, 81] width 214 height 15
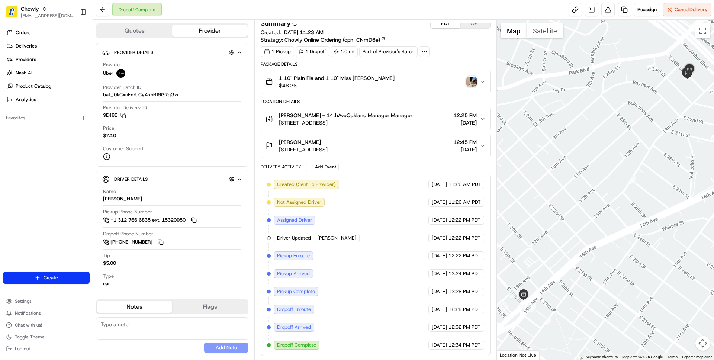
scroll to position [0, 0]
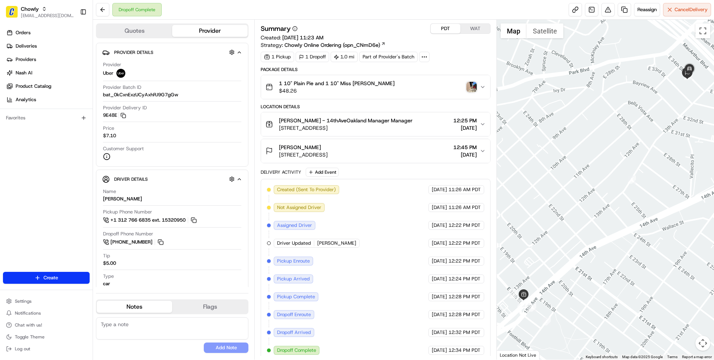
click at [411, 80] on div "1 10" Plain Pie and 1 10" Miss Piggy $48.26" at bounding box center [372, 87] width 214 height 15
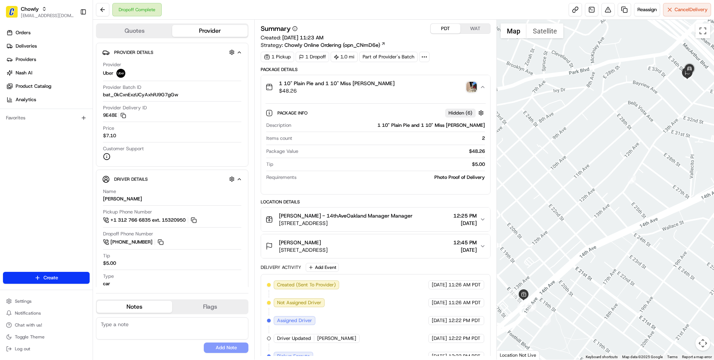
click at [472, 86] on img "button" at bounding box center [471, 87] width 10 height 10
click at [470, 86] on img "button" at bounding box center [471, 87] width 10 height 10
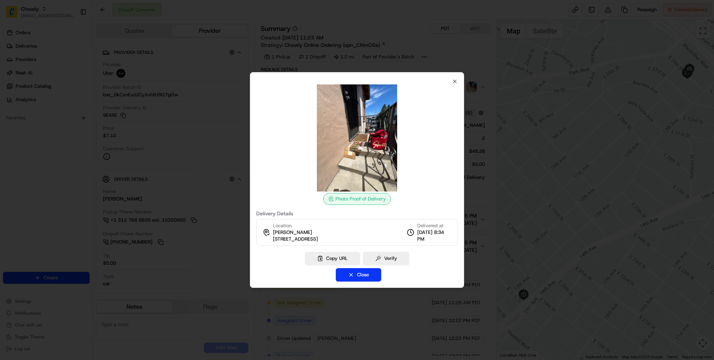
click at [470, 86] on div at bounding box center [357, 180] width 714 height 360
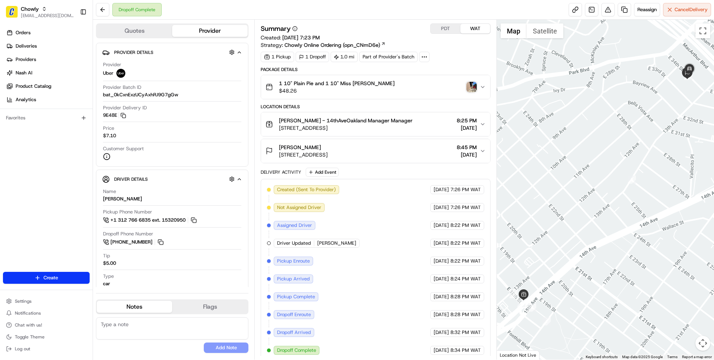
click at [474, 27] on button "WAT" at bounding box center [475, 29] width 30 height 10
click at [327, 157] on span "[STREET_ADDRESS]" at bounding box center [303, 154] width 49 height 7
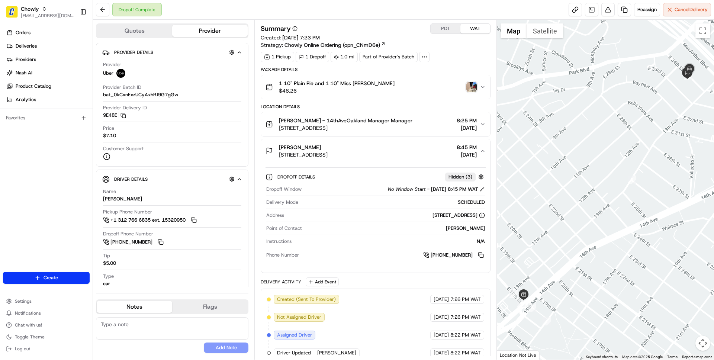
click at [457, 229] on div "[PERSON_NAME]" at bounding box center [395, 228] width 180 height 7
drag, startPoint x: 457, startPoint y: 229, endPoint x: 479, endPoint y: 229, distance: 21.9
click at [479, 229] on div "[PERSON_NAME]" at bounding box center [395, 228] width 180 height 7
copy div "[PERSON_NAME]"
click at [447, 27] on button "PDT" at bounding box center [445, 29] width 30 height 10
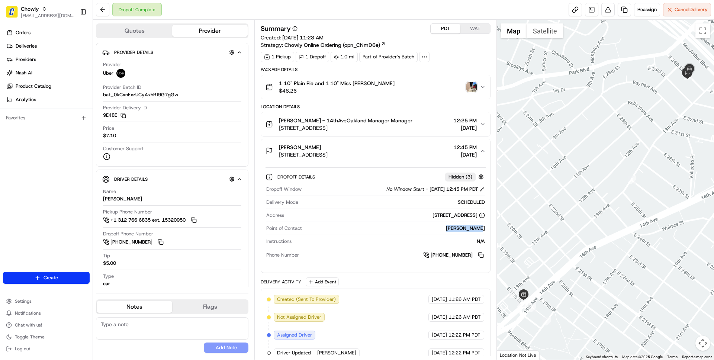
scroll to position [115, 0]
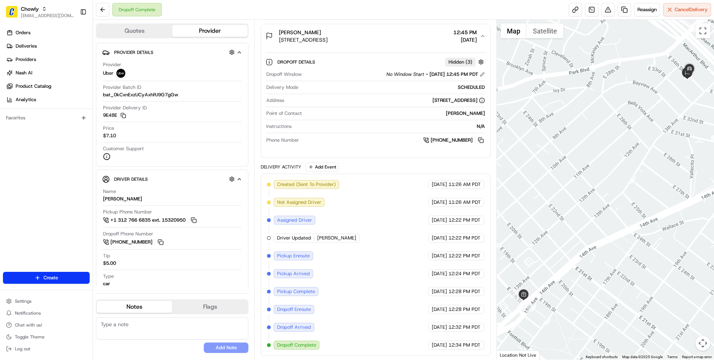
click at [395, 162] on div "Package Details 1 10" Plain Pie and 1 10" Miss Piggy $48.26 Location Details Ph…" at bounding box center [375, 154] width 229 height 404
click at [401, 38] on div "Anna Salerno 1259 E 34th St, Oakland, CA 94610, USA 12:45 PM 08/21/2025" at bounding box center [372, 36] width 214 height 15
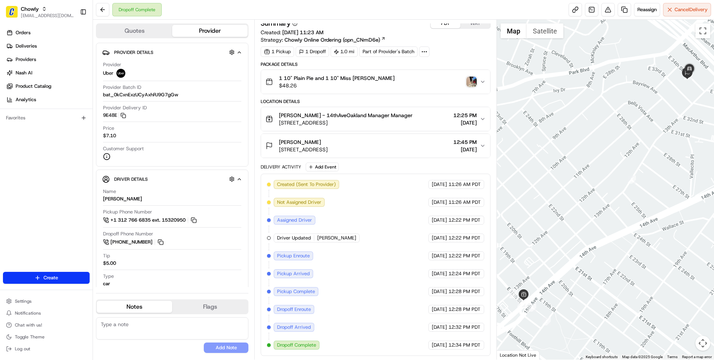
click at [415, 149] on div "Anna Salerno 1259 E 34th St, Oakland, CA 94610, USA 12:45 PM 08/21/2025" at bounding box center [372, 145] width 214 height 15
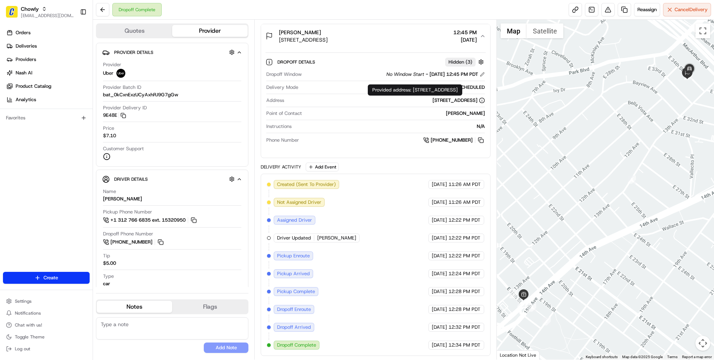
scroll to position [0, 0]
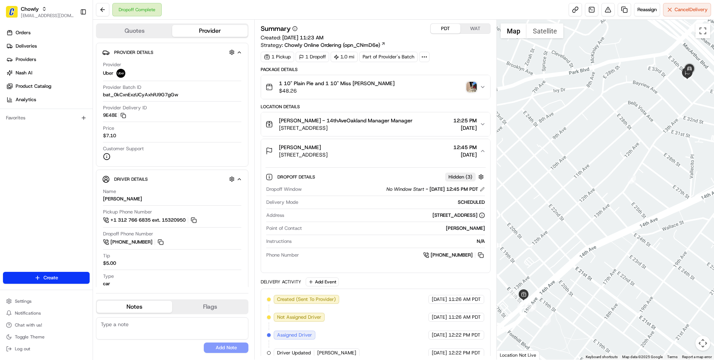
click at [352, 90] on span "$48.26" at bounding box center [337, 90] width 116 height 7
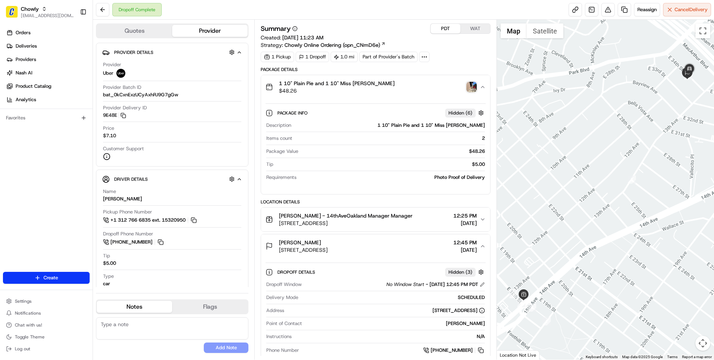
click at [469, 88] on img "button" at bounding box center [471, 87] width 10 height 10
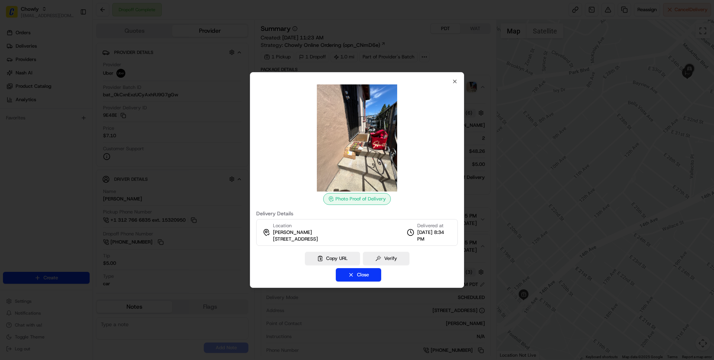
click at [455, 78] on div "Photo Proof of Delivery Delivery Details Location Anna Salerno 1259 E 34th St, …" at bounding box center [357, 180] width 214 height 216
click at [454, 81] on icon "button" at bounding box center [454, 81] width 3 height 3
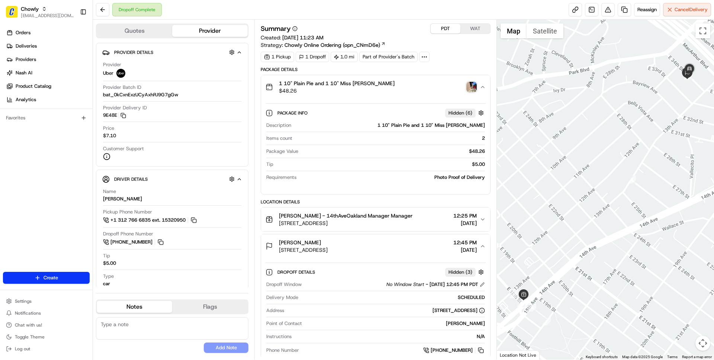
click at [474, 30] on button "WAT" at bounding box center [475, 29] width 30 height 10
click at [442, 91] on div "1 10" Plain Pie and 1 10" Miss Piggy $48.26" at bounding box center [372, 87] width 214 height 15
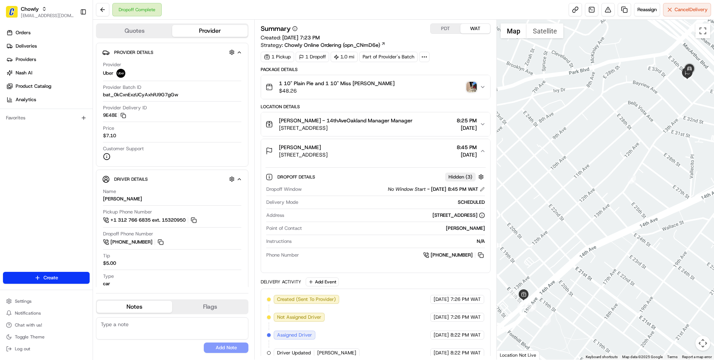
scroll to position [115, 0]
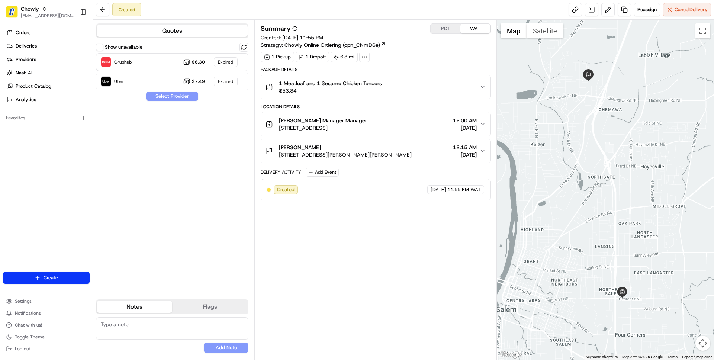
click at [333, 153] on span "[STREET_ADDRESS][PERSON_NAME][PERSON_NAME]" at bounding box center [345, 154] width 133 height 7
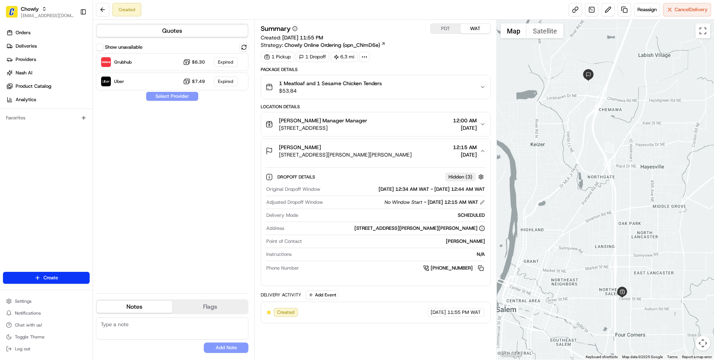
click at [464, 240] on div "[PERSON_NAME]" at bounding box center [395, 241] width 180 height 7
drag, startPoint x: 464, startPoint y: 240, endPoint x: 479, endPoint y: 240, distance: 14.9
click at [479, 240] on div "[PERSON_NAME]" at bounding box center [395, 241] width 180 height 7
copy div "[PERSON_NAME]"
click at [32, 47] on span "Deliveries" at bounding box center [26, 46] width 21 height 7
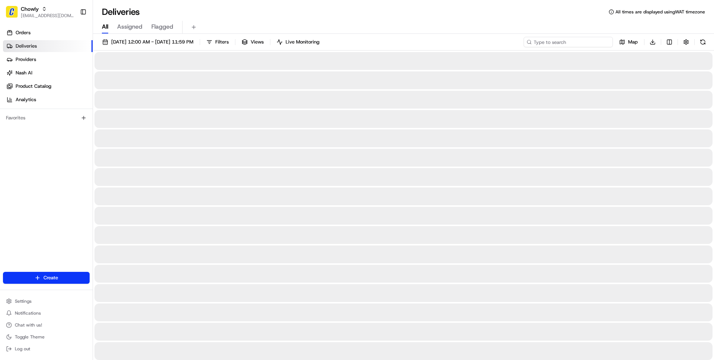
click at [571, 42] on input at bounding box center [567, 42] width 89 height 10
paste input "Sheri Myers"
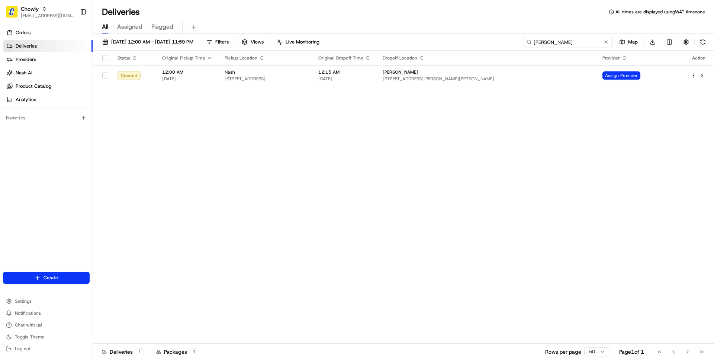
type input "Sheri Myers"
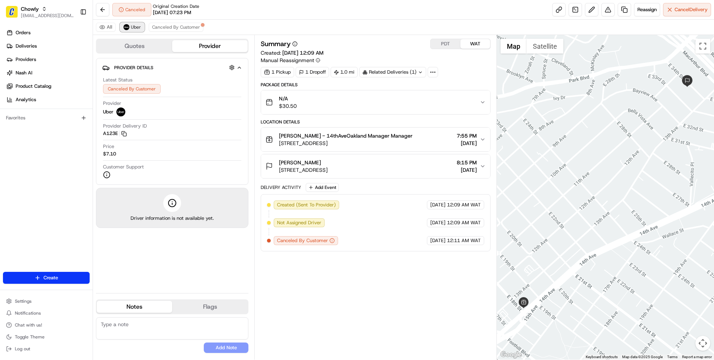
click at [134, 28] on span "Uber" at bounding box center [136, 27] width 10 height 6
click at [385, 143] on span "[STREET_ADDRESS]" at bounding box center [345, 142] width 133 height 7
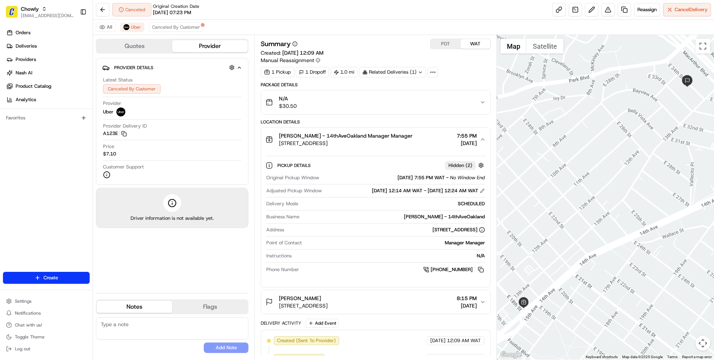
click at [385, 144] on span "[STREET_ADDRESS]" at bounding box center [345, 142] width 133 height 7
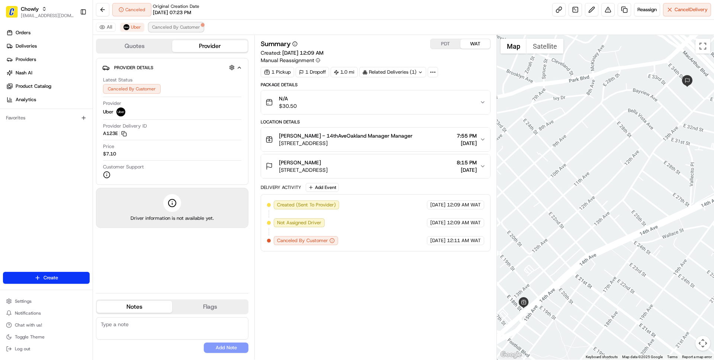
click at [178, 29] on span "Canceled By Customer" at bounding box center [176, 27] width 48 height 6
